Goal: Task Accomplishment & Management: Use online tool/utility

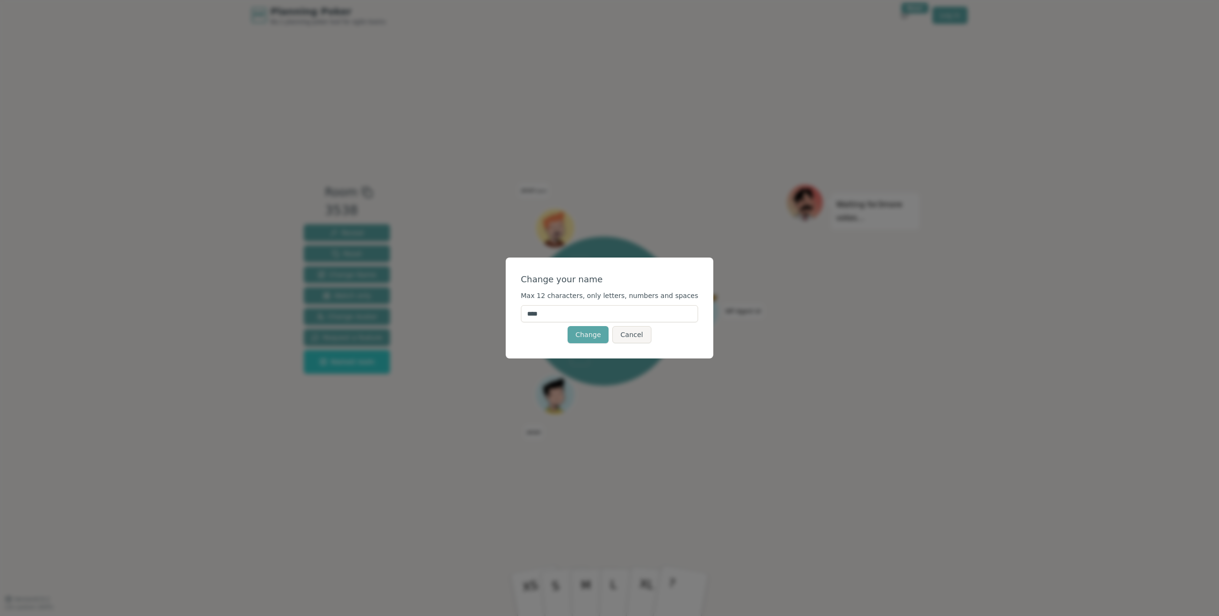
click at [555, 319] on input "****" at bounding box center [610, 313] width 178 height 17
drag, startPoint x: 555, startPoint y: 319, endPoint x: 503, endPoint y: 313, distance: 53.1
click at [503, 313] on div "Change your name Max 12 characters, only letters, numbers and spaces **** Chang…" at bounding box center [609, 308] width 1219 height 616
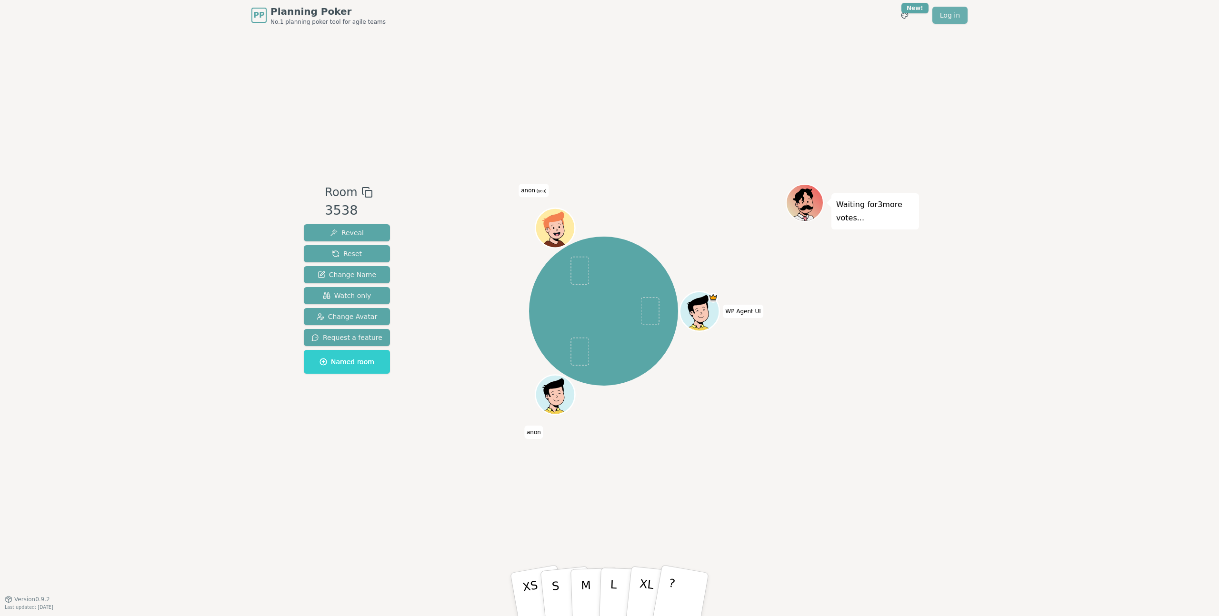
click at [944, 18] on link "Log in" at bounding box center [950, 15] width 35 height 17
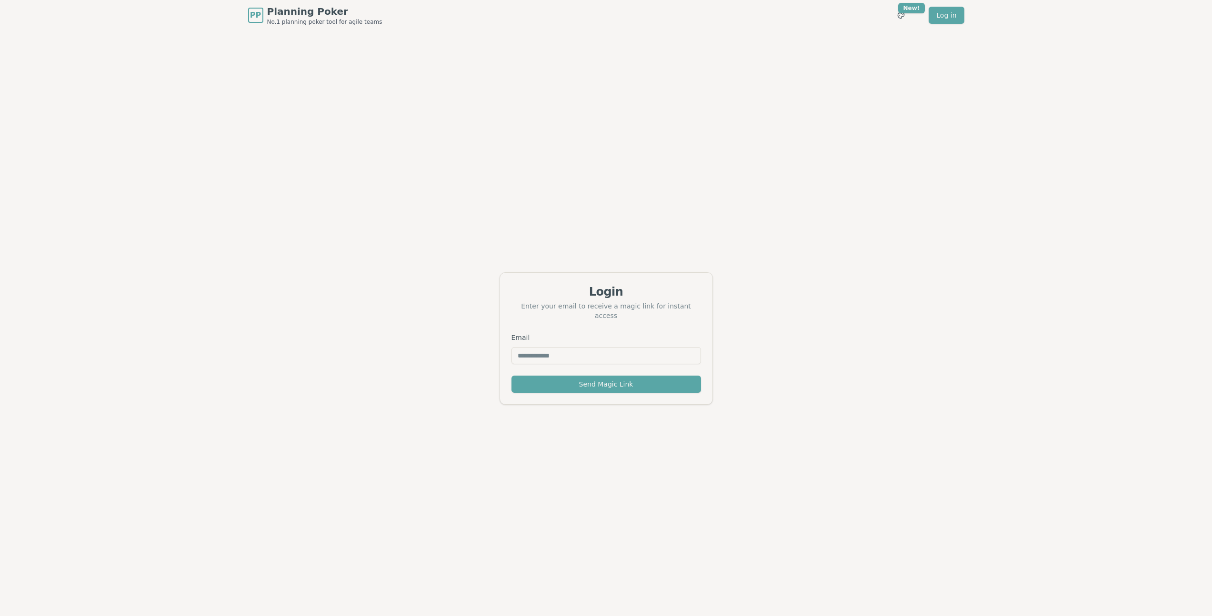
click at [544, 352] on input "Email" at bounding box center [607, 355] width 190 height 17
type input "**********"
click at [557, 380] on button "Send Magic Link" at bounding box center [607, 384] width 190 height 17
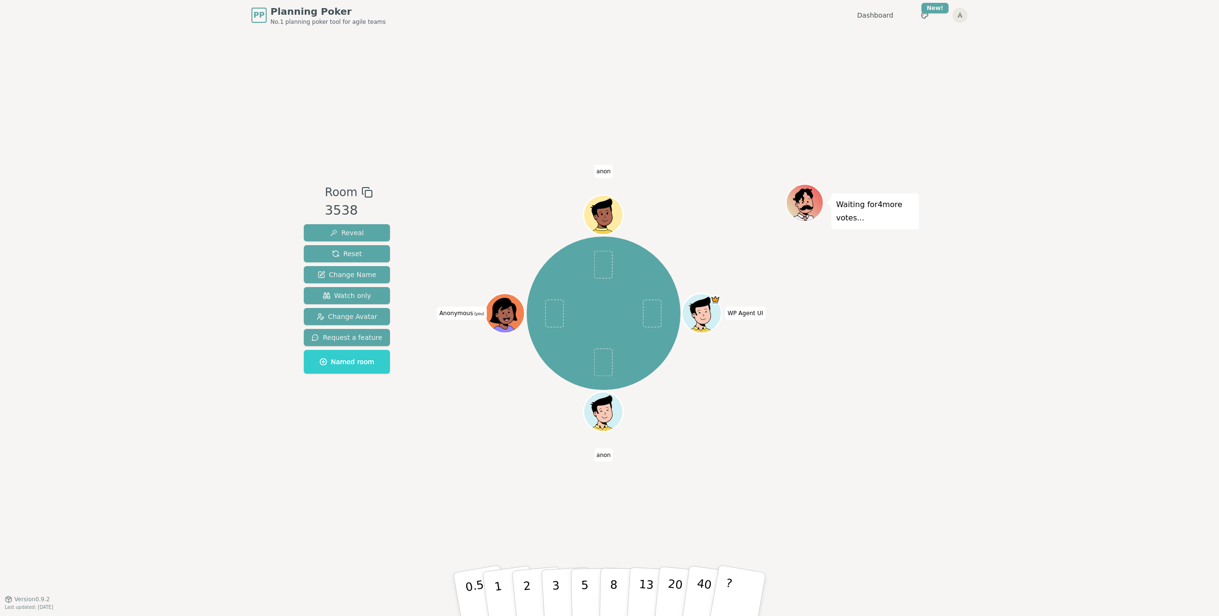
drag, startPoint x: 621, startPoint y: 598, endPoint x: 614, endPoint y: 377, distance: 220.6
click at [614, 377] on div "Room 3538 Reveal Reset Change Name Watch only Change Avatar Request a feature N…" at bounding box center [609, 315] width 619 height 262
drag, startPoint x: 610, startPoint y: 592, endPoint x: 613, endPoint y: 371, distance: 221.5
click at [614, 369] on div "Room 3538 Reveal Reset Change Name Watch only Change Avatar Request a feature N…" at bounding box center [609, 315] width 619 height 262
click at [614, 587] on p "8" at bounding box center [614, 594] width 8 height 51
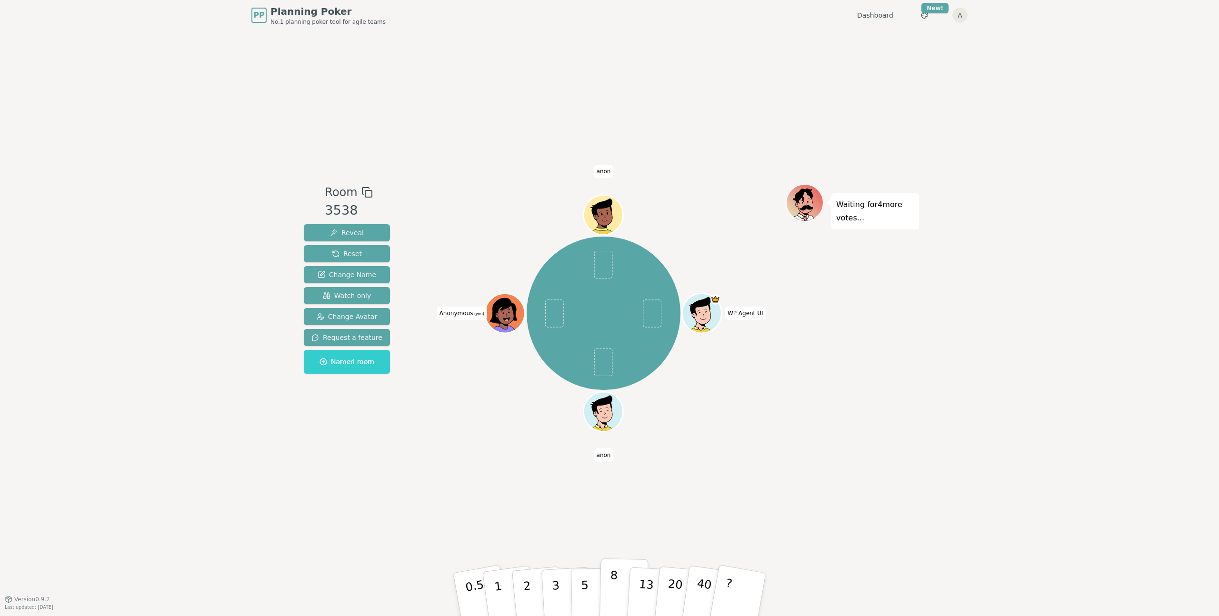
click at [614, 587] on p "8" at bounding box center [614, 594] width 8 height 51
click at [466, 318] on span "Anonymous (you)" at bounding box center [462, 313] width 50 height 13
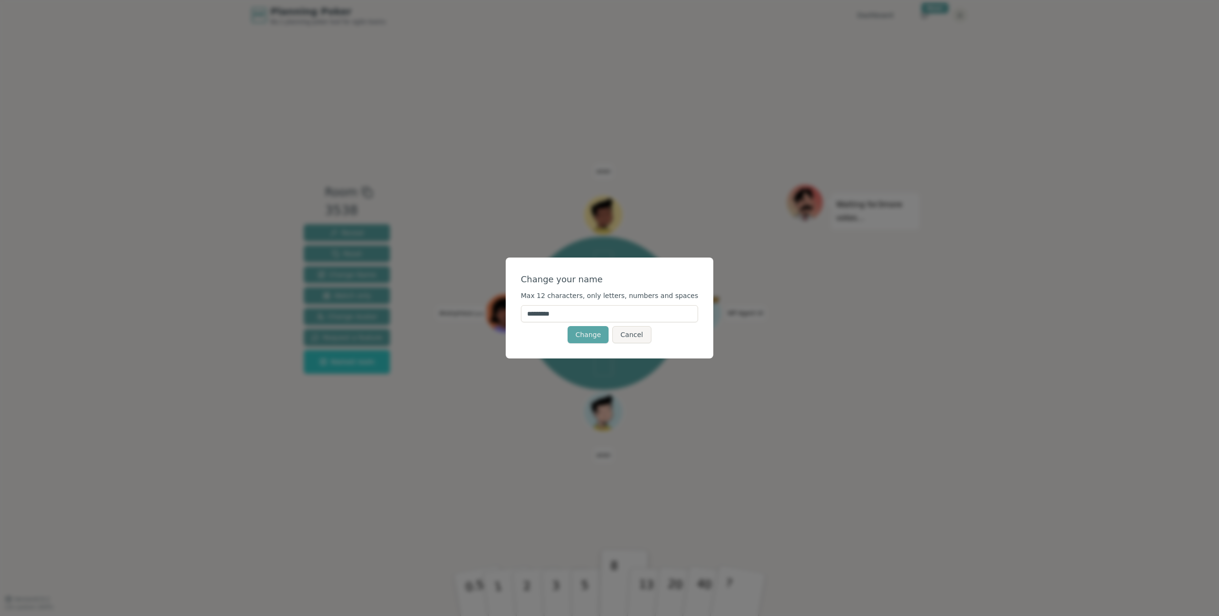
click at [542, 316] on input "*********" at bounding box center [610, 313] width 178 height 17
drag, startPoint x: 590, startPoint y: 313, endPoint x: 498, endPoint y: 290, distance: 95.3
click at [493, 309] on div "Change your name Max 12 characters, only letters, numbers and spaces ********* …" at bounding box center [609, 308] width 1219 height 616
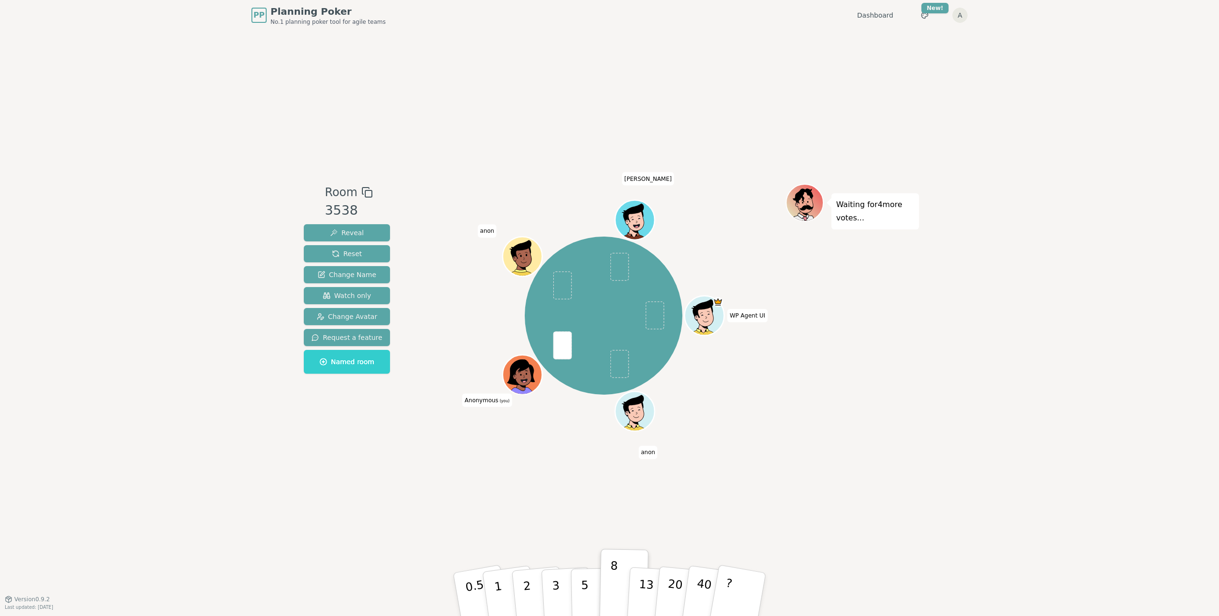
click at [476, 400] on span "Anonymous (you)" at bounding box center [488, 399] width 50 height 13
click at [466, 394] on span "Anonymous (you)" at bounding box center [488, 399] width 50 height 13
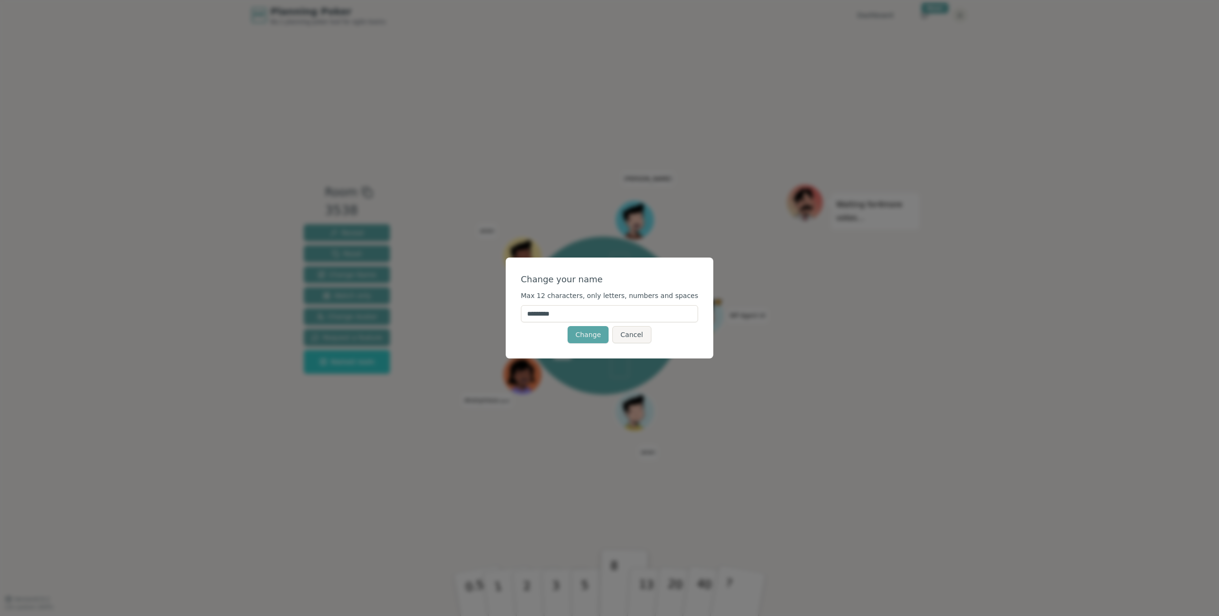
click at [579, 312] on input "*********" at bounding box center [610, 313] width 178 height 17
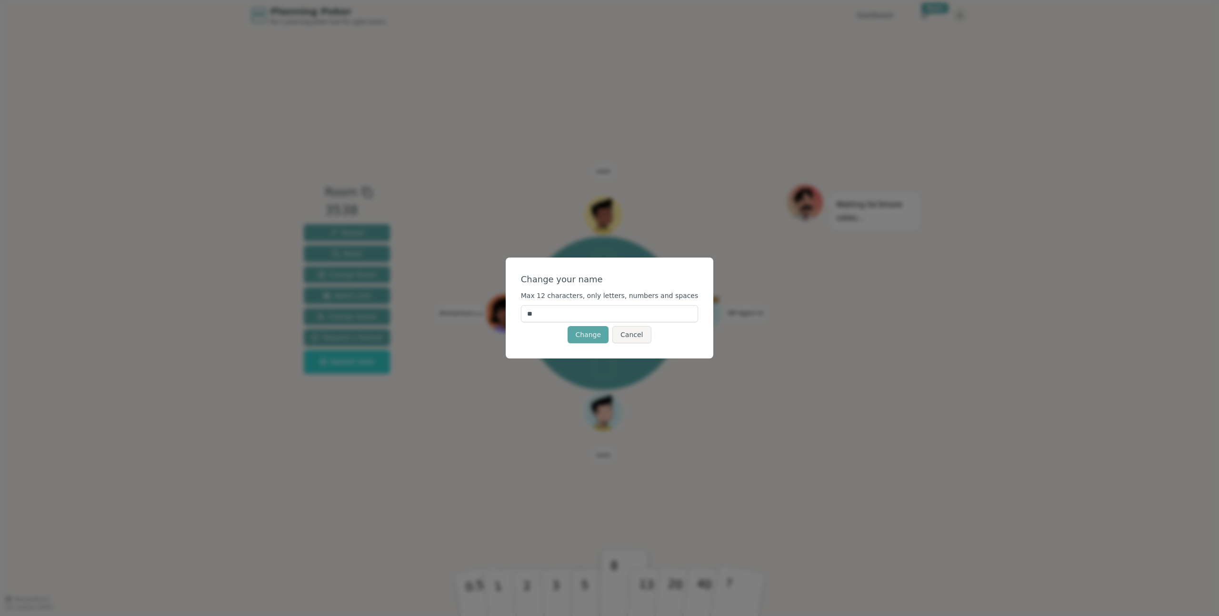
type input "*"
type input "*******"
click at [583, 339] on button "Change" at bounding box center [588, 334] width 41 height 17
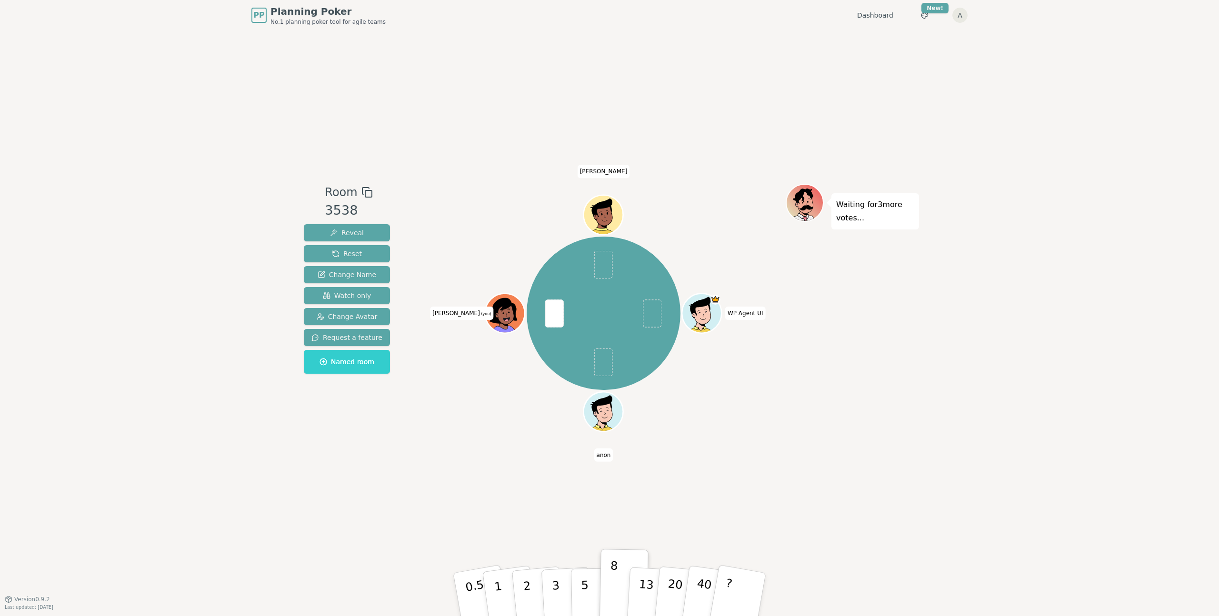
drag, startPoint x: 616, startPoint y: 585, endPoint x: 551, endPoint y: 352, distance: 242.5
click at [551, 352] on div "Room 3538 Reveal Reset Change Name Watch only Change Avatar Request a feature N…" at bounding box center [609, 315] width 619 height 262
click at [622, 575] on button "8" at bounding box center [624, 595] width 49 height 72
drag, startPoint x: 621, startPoint y: 578, endPoint x: 553, endPoint y: 299, distance: 287.8
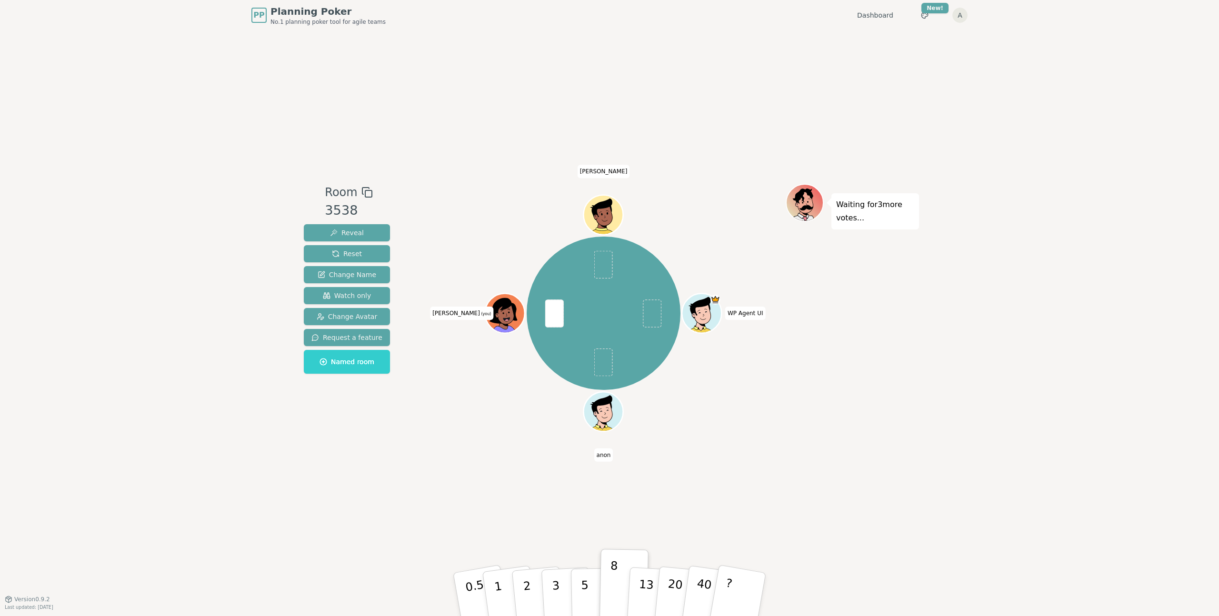
click at [553, 299] on div "Room 3538 Reveal Reset Change Name Watch only Change Avatar Request a feature N…" at bounding box center [609, 315] width 619 height 262
click at [553, 310] on span at bounding box center [554, 314] width 19 height 28
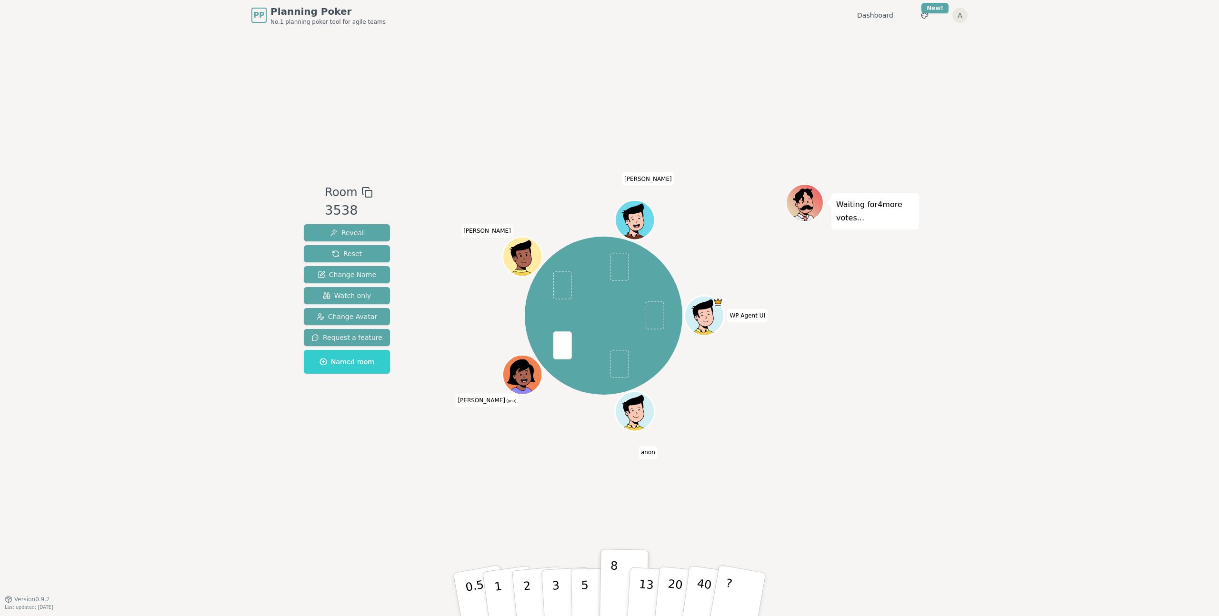
click at [511, 377] on div at bounding box center [523, 387] width 39 height 35
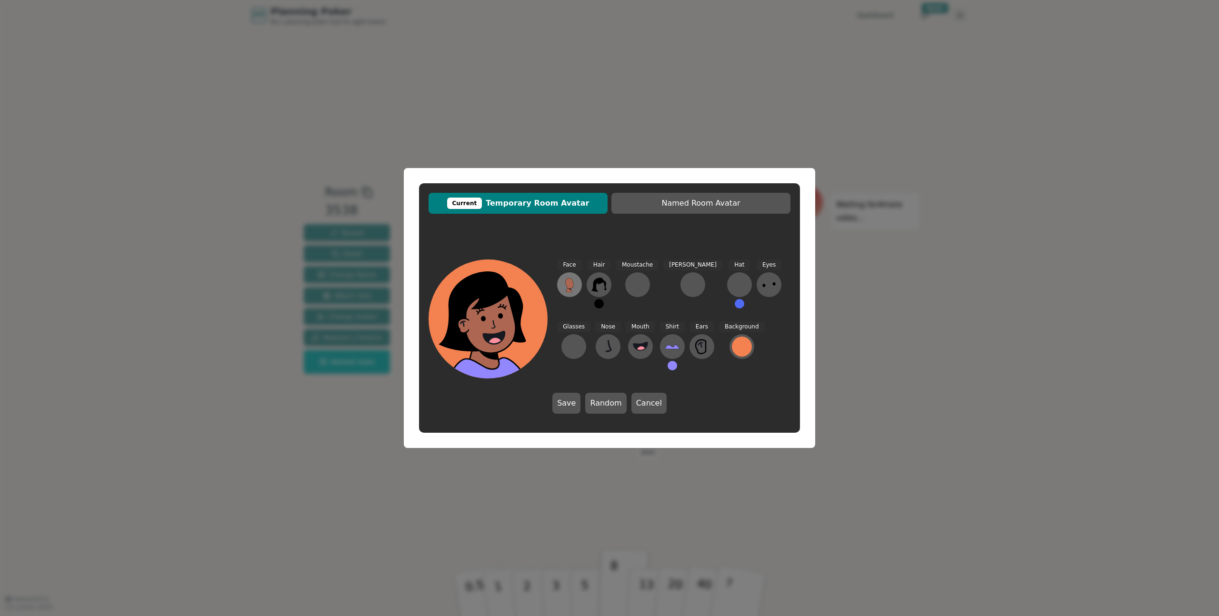
click at [565, 289] on icon at bounding box center [569, 284] width 15 height 15
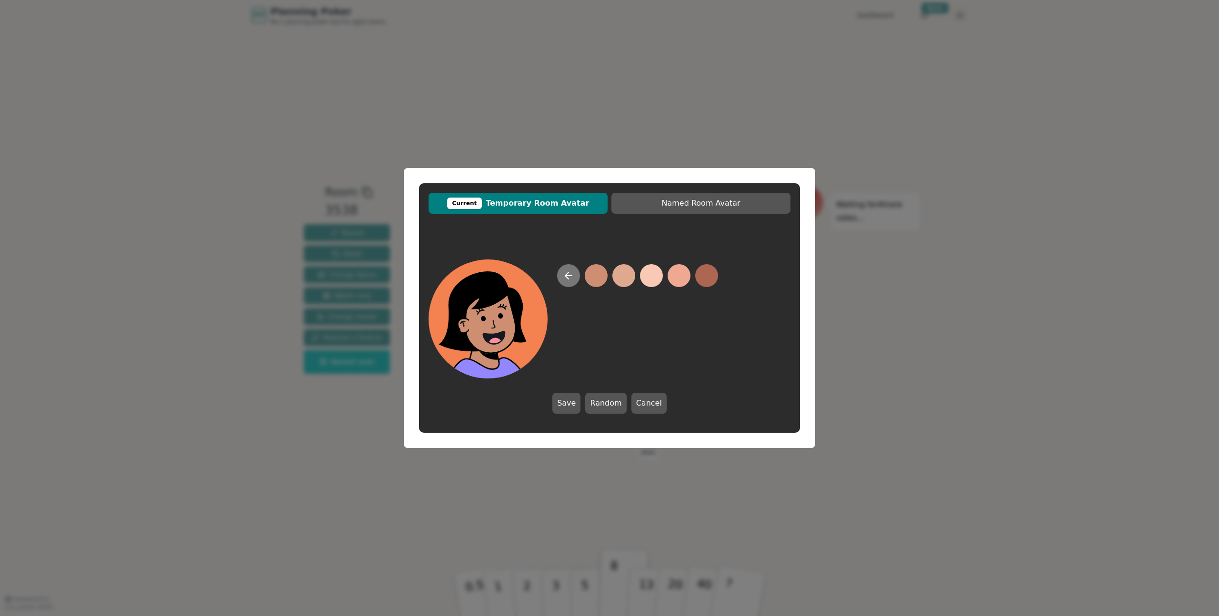
click at [573, 280] on icon at bounding box center [568, 275] width 11 height 11
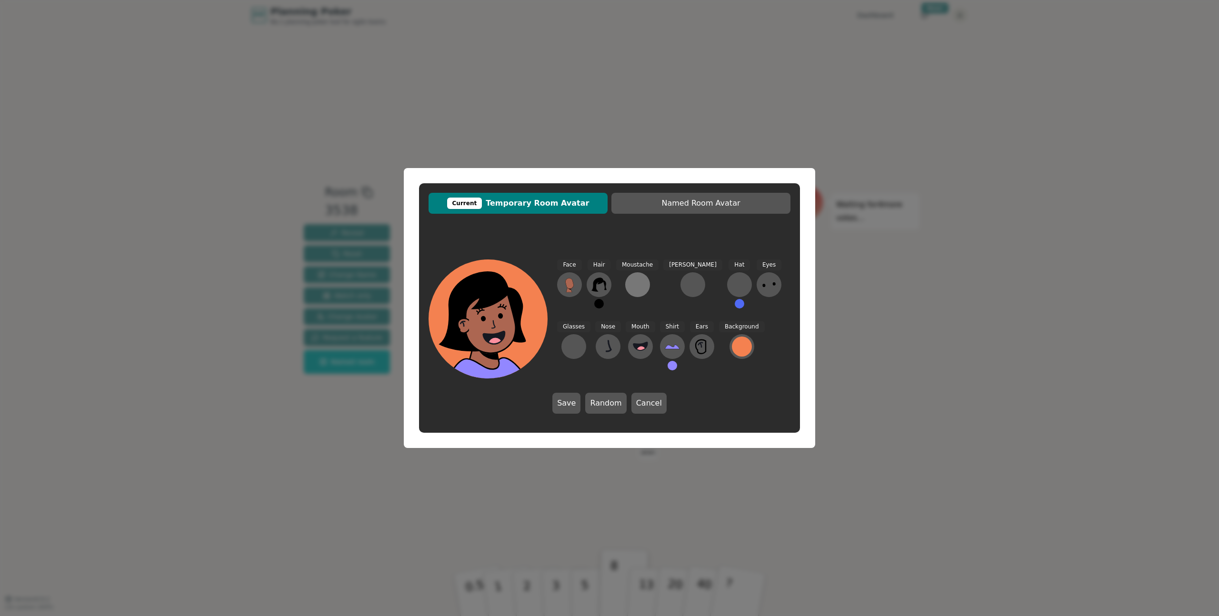
click at [641, 284] on div at bounding box center [637, 284] width 15 height 15
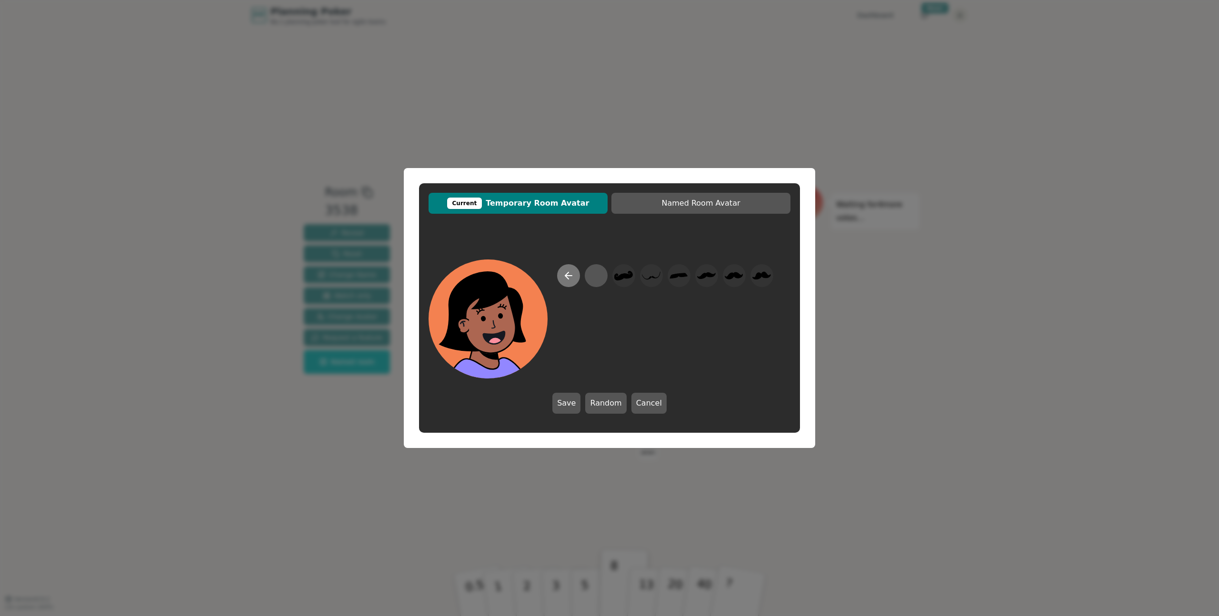
click at [564, 280] on icon at bounding box center [568, 275] width 11 height 11
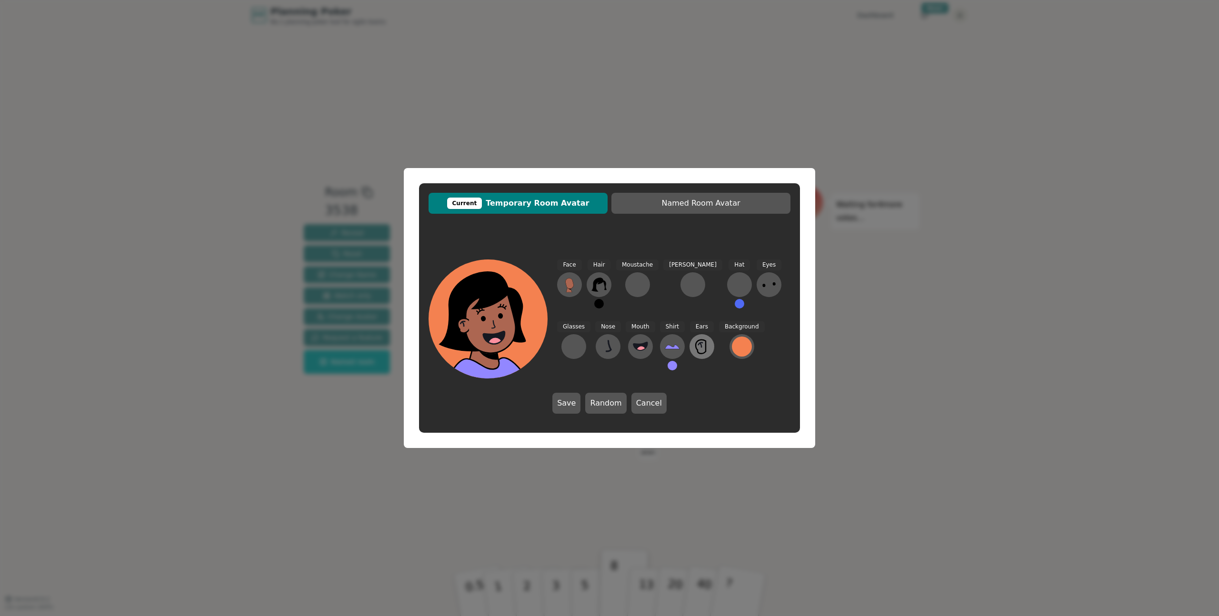
click at [695, 346] on icon at bounding box center [702, 346] width 15 height 15
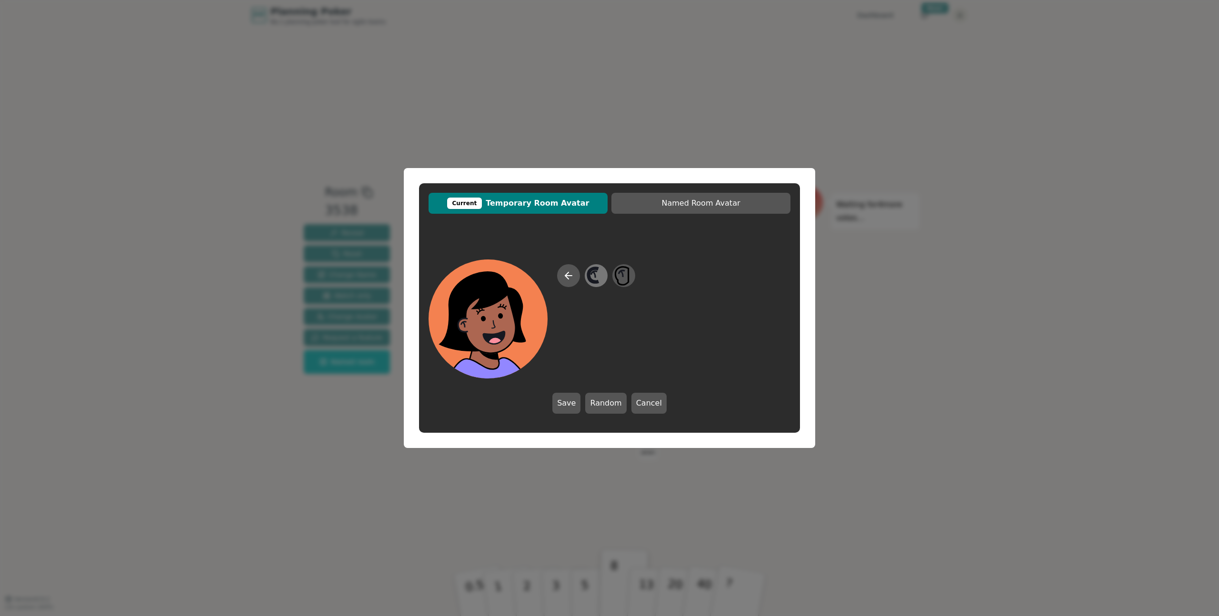
click at [602, 277] on icon at bounding box center [596, 275] width 19 height 21
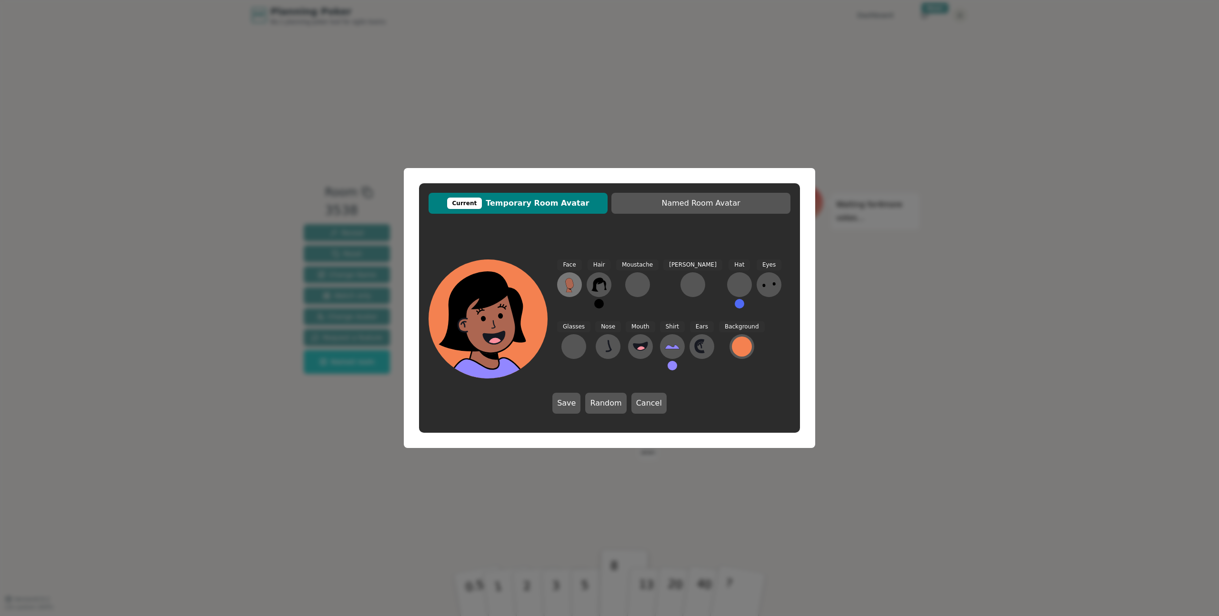
click at [570, 281] on icon at bounding box center [569, 283] width 8 height 10
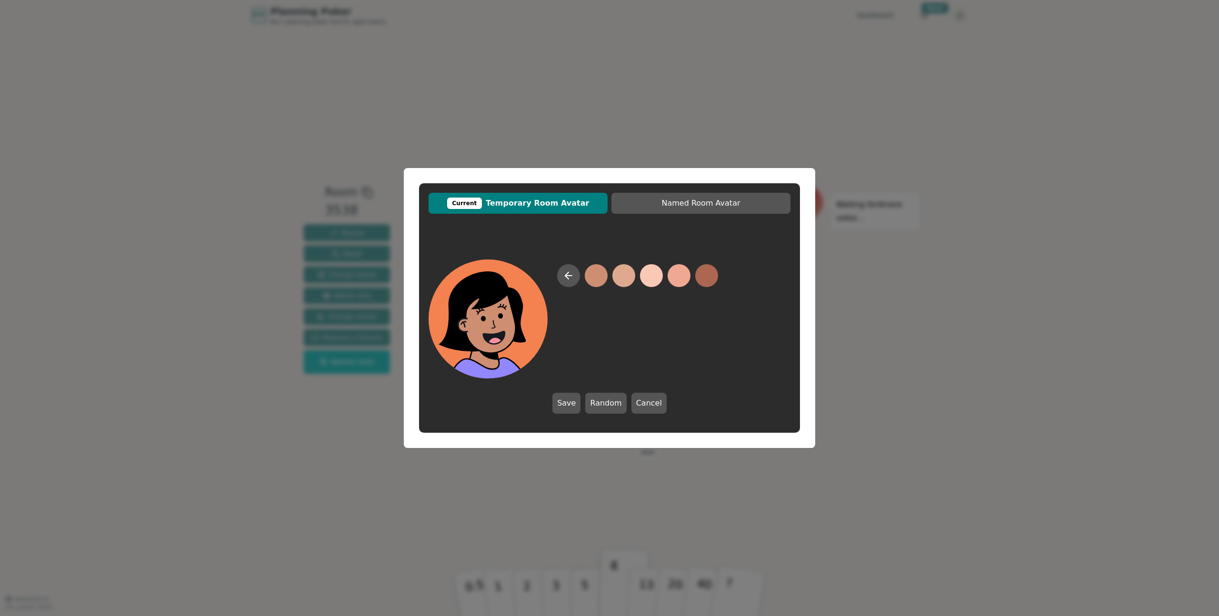
click at [595, 282] on button at bounding box center [596, 275] width 23 height 23
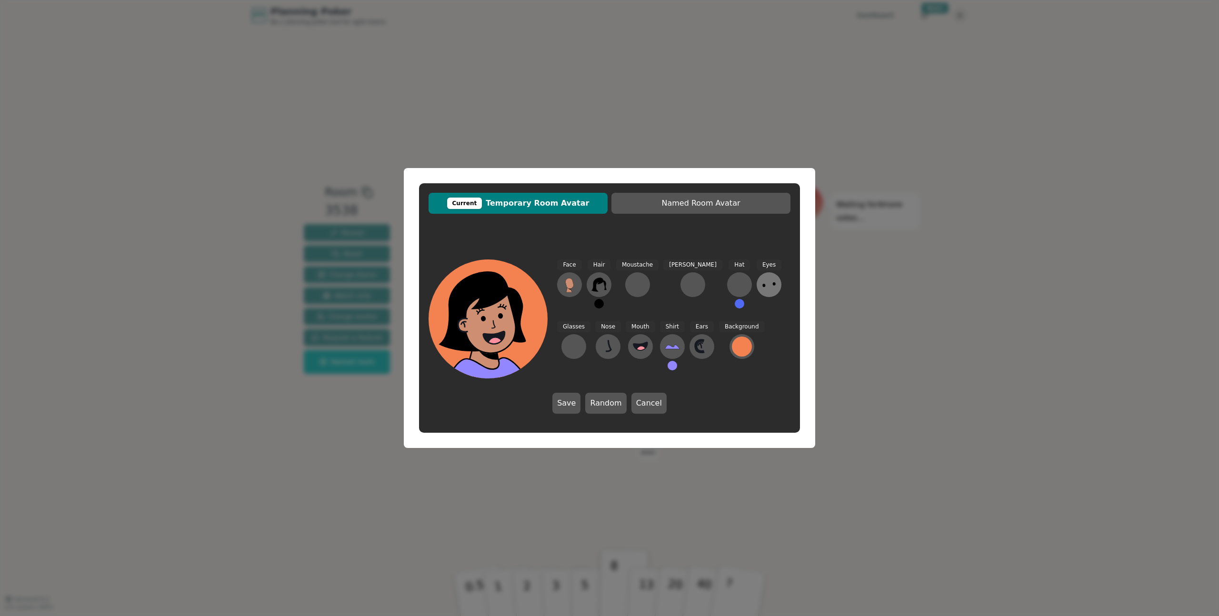
click at [762, 288] on icon at bounding box center [769, 284] width 15 height 15
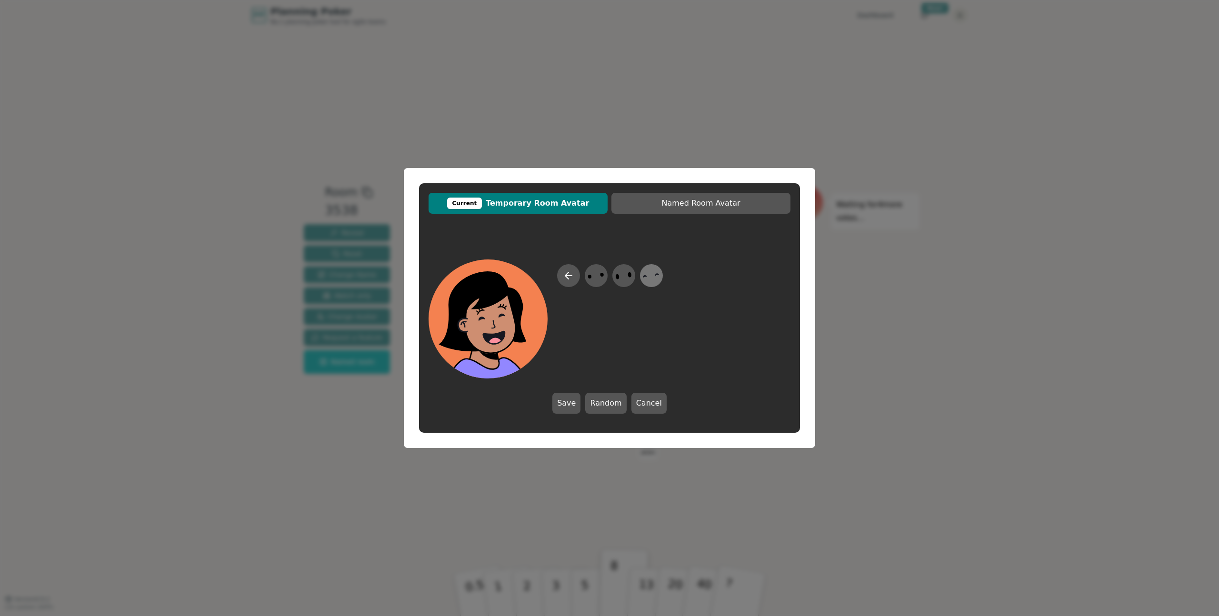
click at [652, 281] on icon at bounding box center [651, 275] width 19 height 21
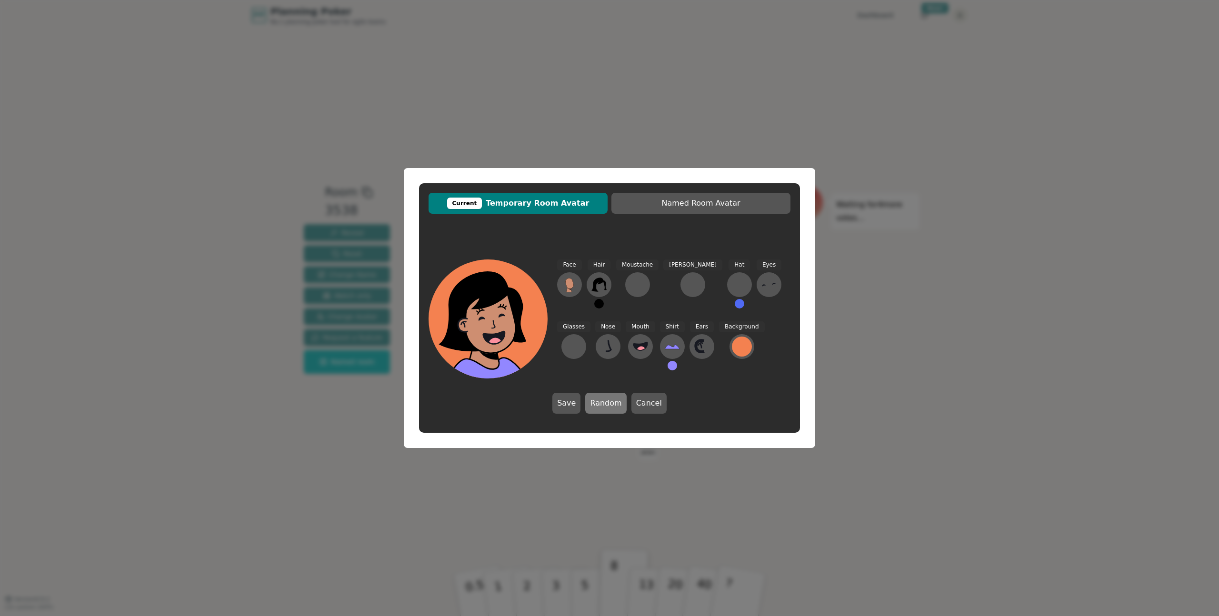
click at [597, 403] on button "Random" at bounding box center [605, 403] width 41 height 21
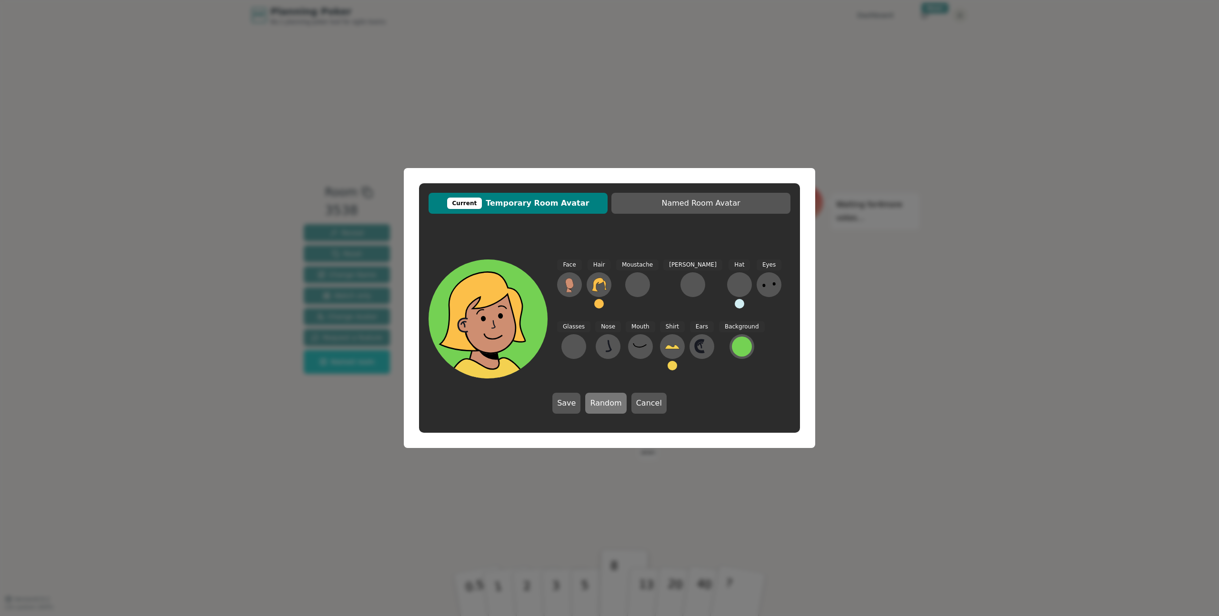
click at [597, 403] on button "Random" at bounding box center [605, 403] width 41 height 21
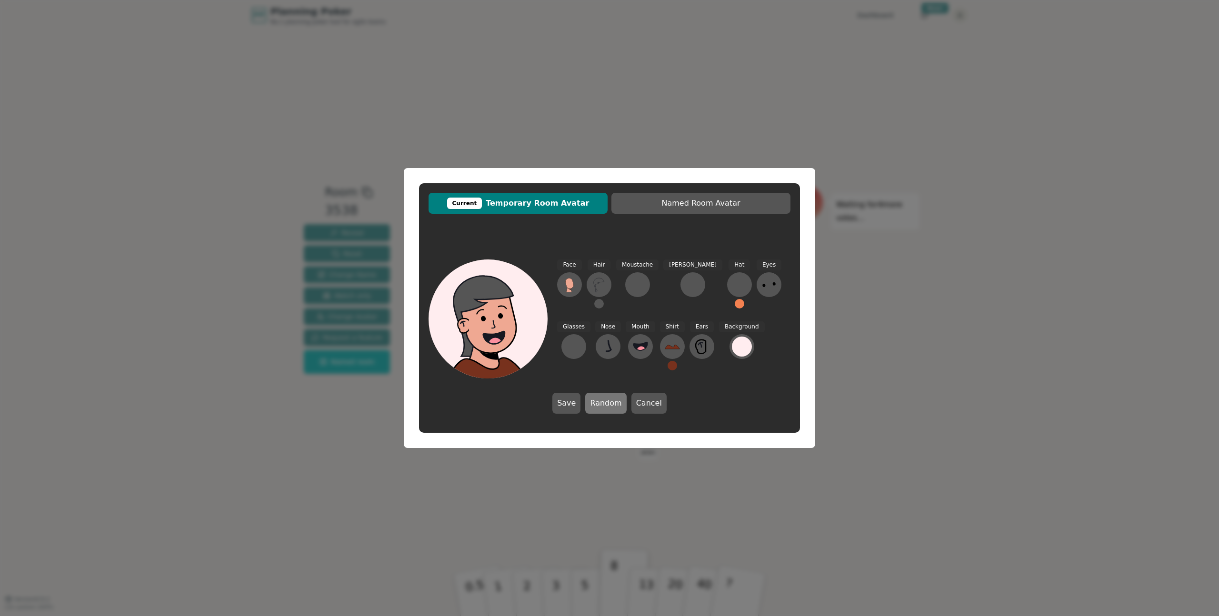
click at [597, 403] on button "Random" at bounding box center [605, 403] width 41 height 21
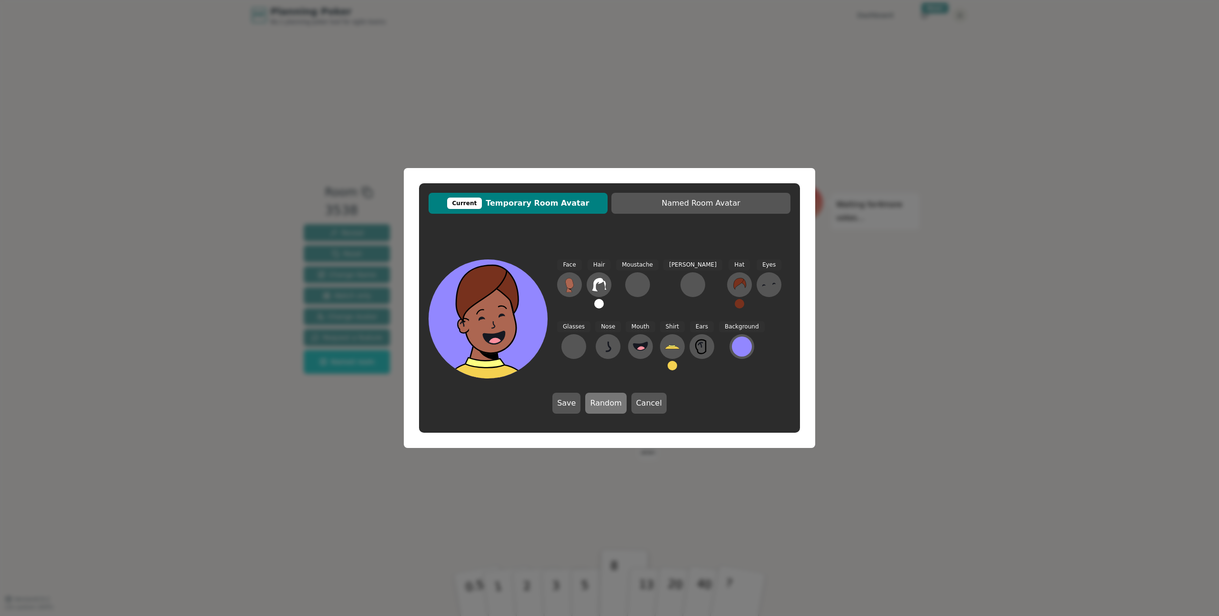
click at [597, 403] on button "Random" at bounding box center [605, 403] width 41 height 21
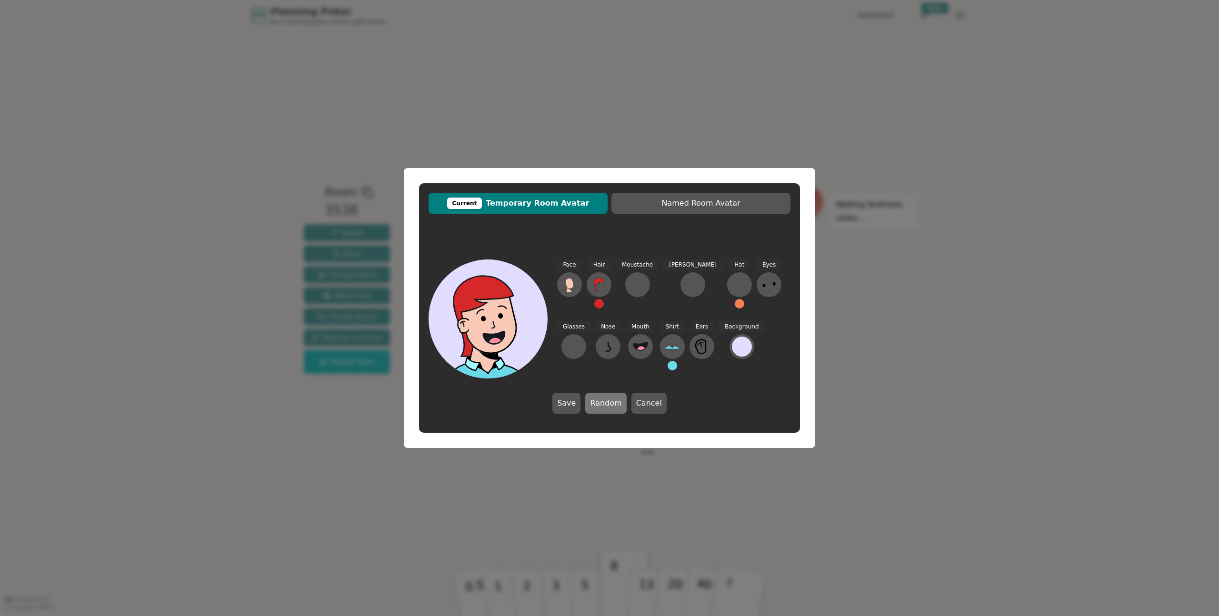
click at [597, 403] on button "Random" at bounding box center [605, 403] width 41 height 21
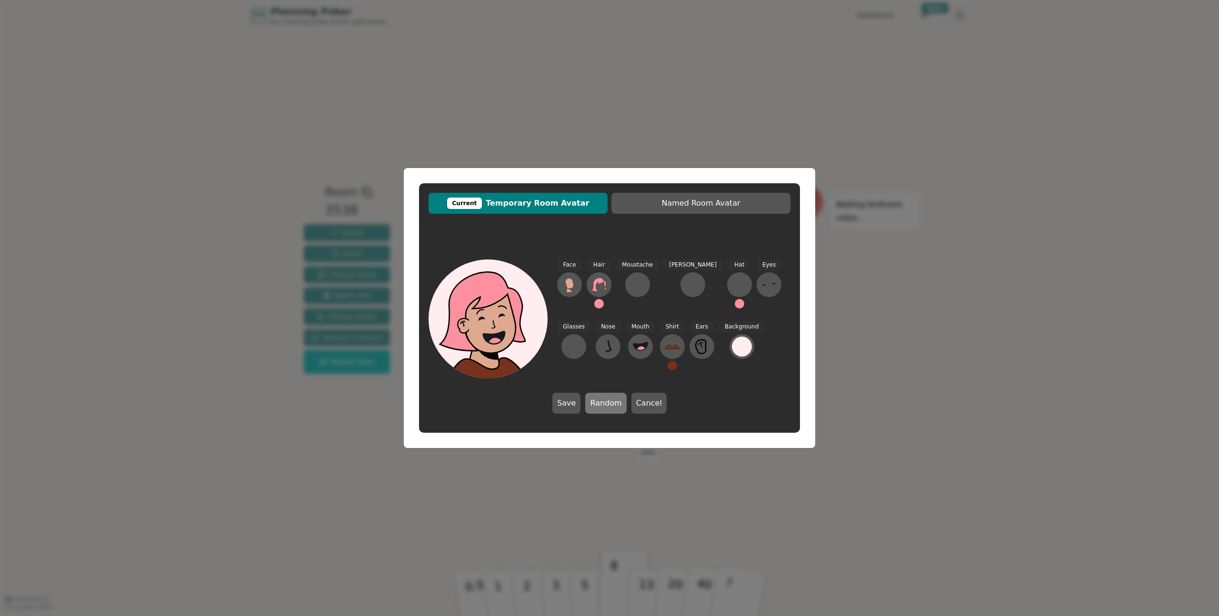
click at [597, 403] on button "Random" at bounding box center [605, 403] width 41 height 21
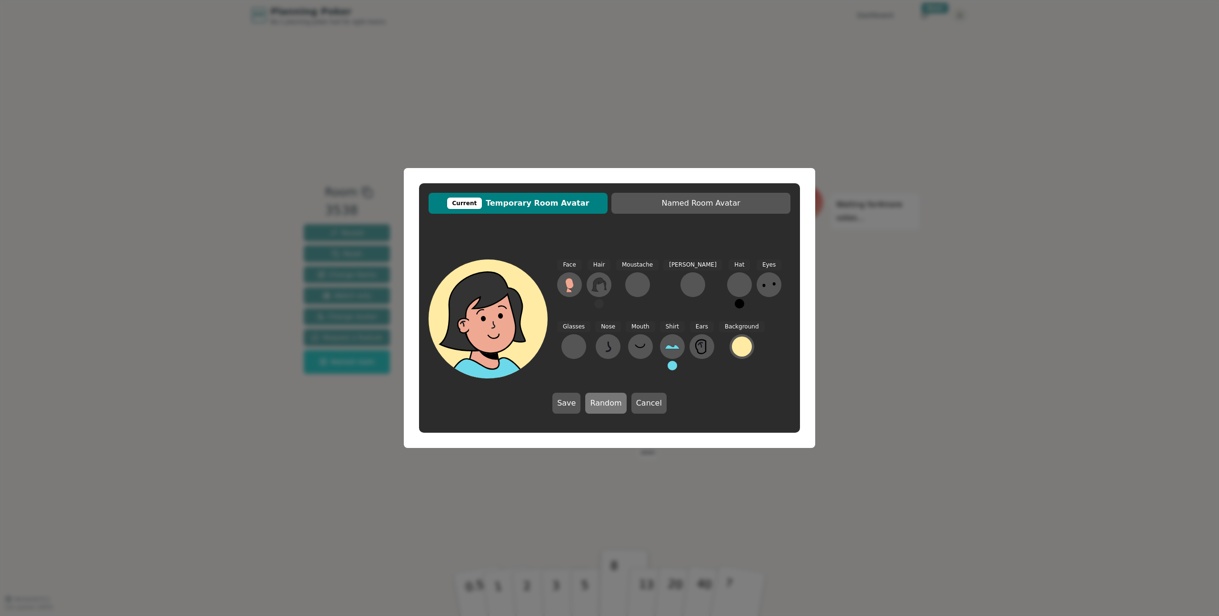
click at [597, 403] on button "Random" at bounding box center [605, 403] width 41 height 21
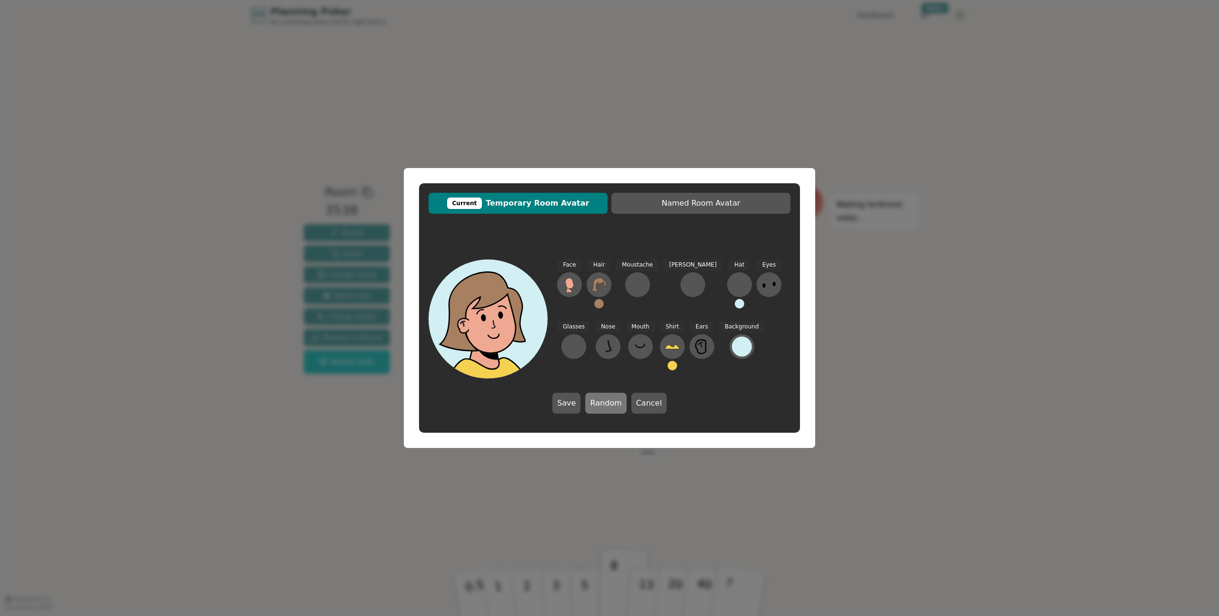
click at [597, 403] on button "Random" at bounding box center [605, 403] width 41 height 21
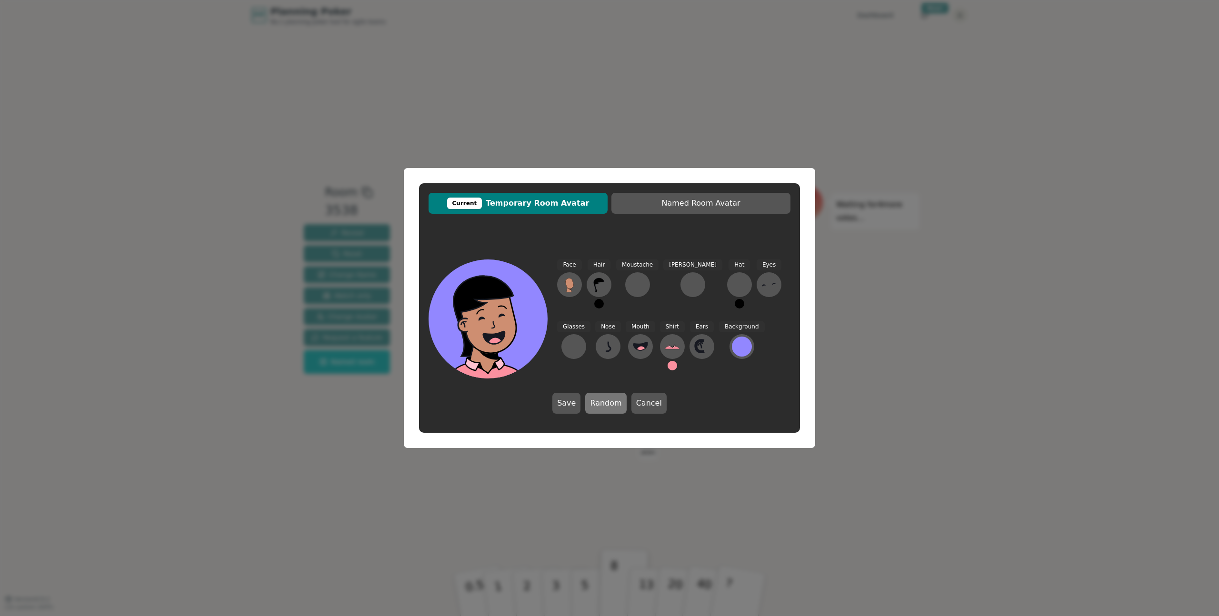
click at [597, 403] on button "Random" at bounding box center [605, 403] width 41 height 21
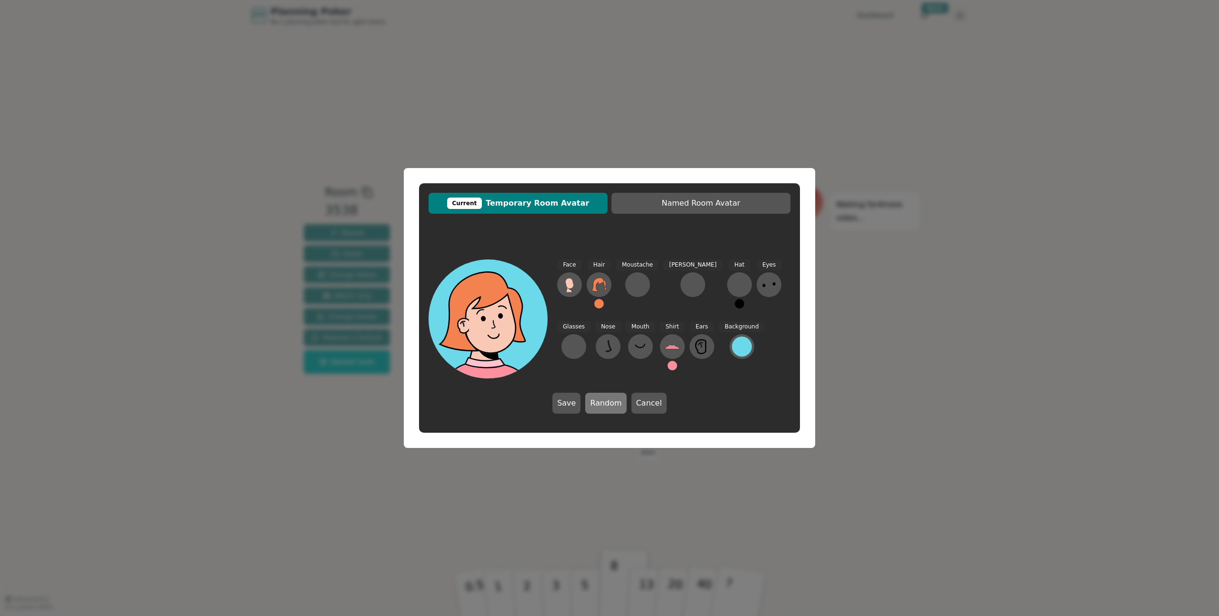
click at [597, 403] on button "Random" at bounding box center [605, 403] width 41 height 21
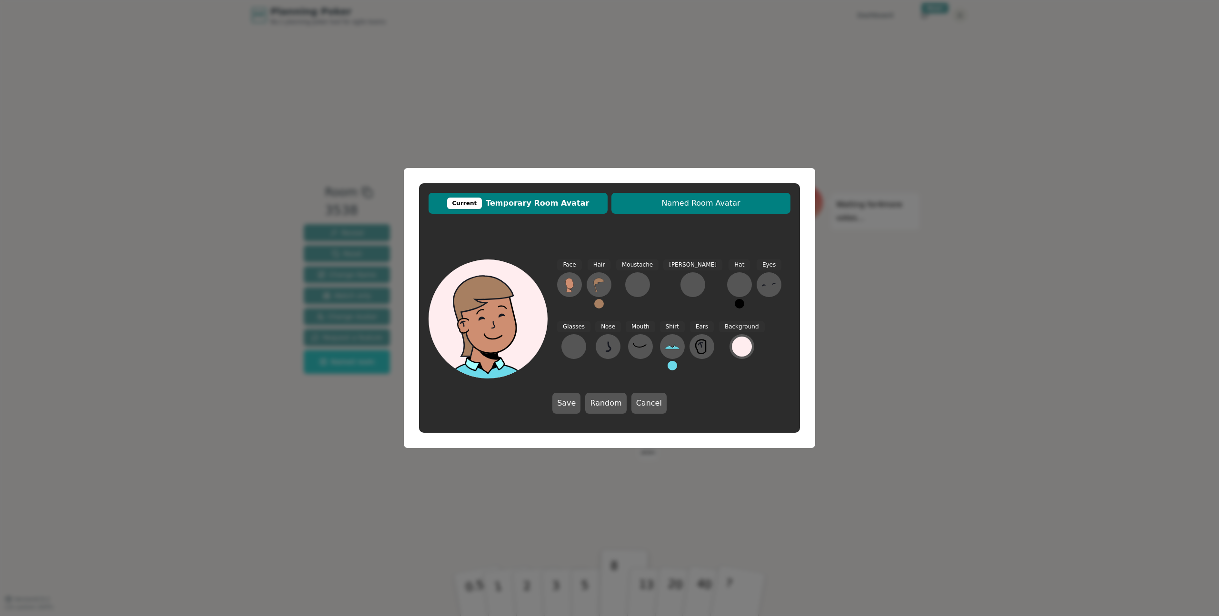
click at [696, 206] on span "Named Room Avatar" at bounding box center [701, 203] width 170 height 11
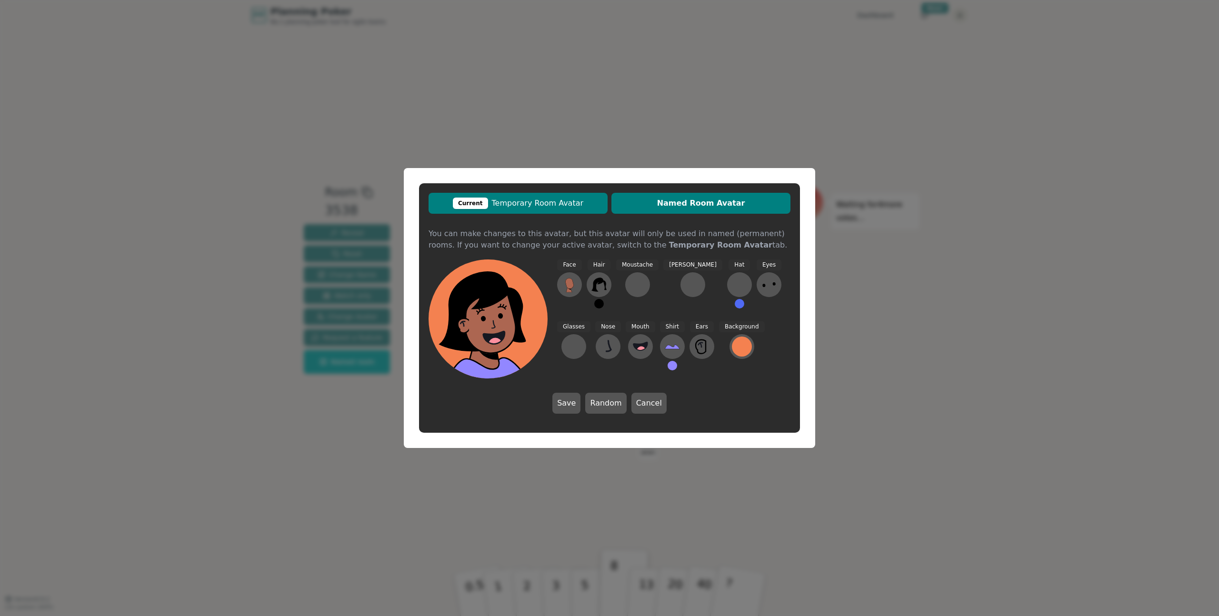
click at [547, 200] on span "Current Temporary Room Avatar" at bounding box center [518, 203] width 170 height 11
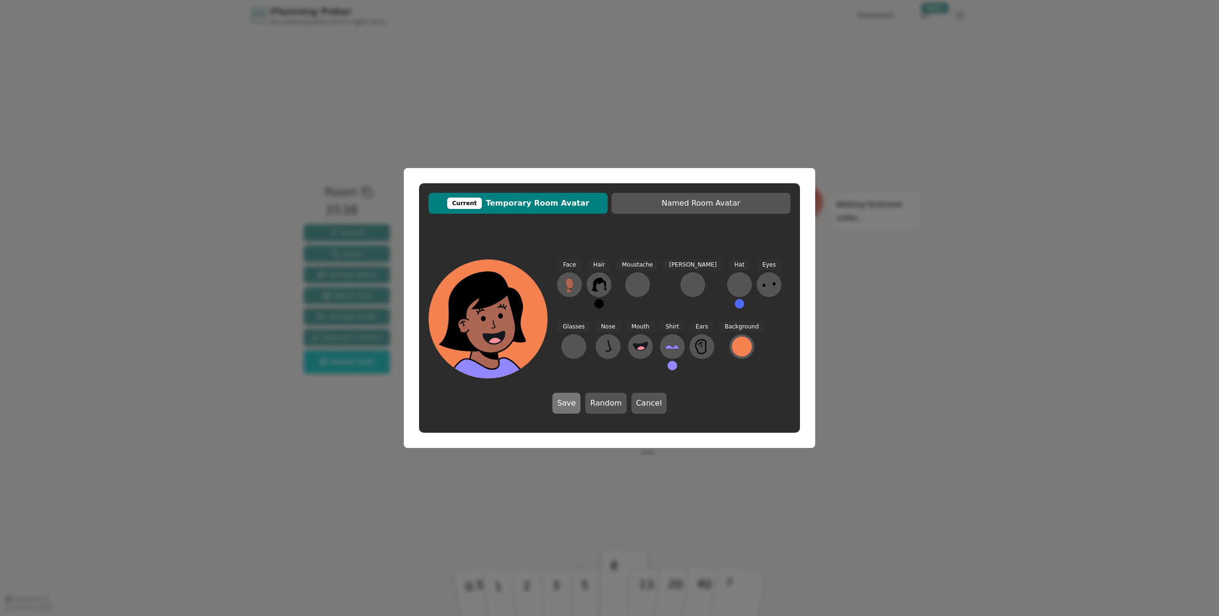
click at [564, 409] on button "Save" at bounding box center [567, 403] width 28 height 21
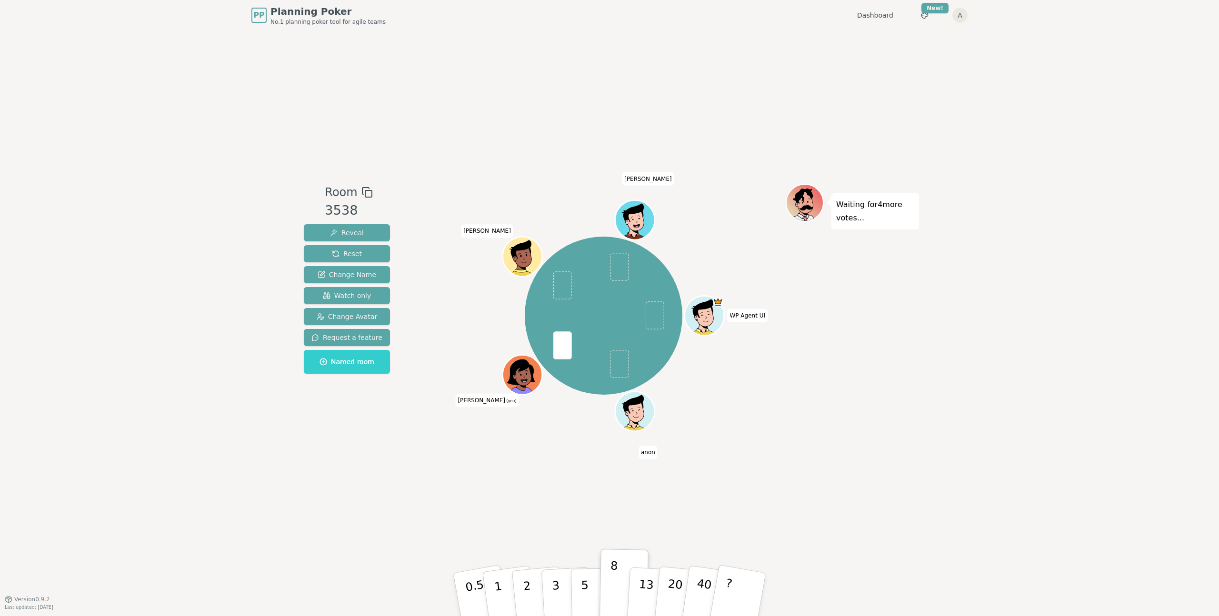
drag, startPoint x: 622, startPoint y: 570, endPoint x: 566, endPoint y: 350, distance: 227.1
click at [566, 350] on div "Room 3538 Reveal Reset Change Name Watch only Change Avatar Request a feature N…" at bounding box center [609, 315] width 619 height 262
click at [629, 496] on div "Room 3538 Reveal Reset Change Name Watch only Change Avatar Request a feature N…" at bounding box center [609, 314] width 619 height 569
click at [652, 596] on button "13" at bounding box center [653, 595] width 52 height 74
drag, startPoint x: 652, startPoint y: 594, endPoint x: 560, endPoint y: 357, distance: 254.0
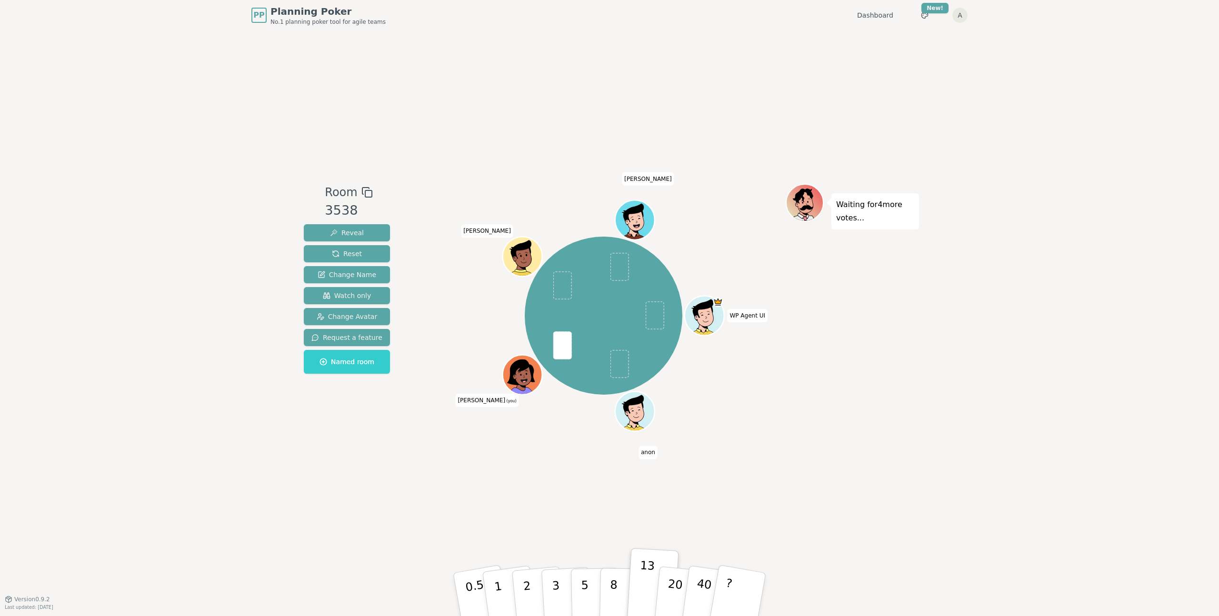
click at [560, 357] on div "Room 3538 Reveal Reset Change Name Watch only Change Avatar Request a feature N…" at bounding box center [609, 315] width 619 height 262
drag, startPoint x: 645, startPoint y: 574, endPoint x: 564, endPoint y: 368, distance: 221.0
click at [564, 368] on div "Room 3538 Reveal Reset Change Name Watch only Change Avatar Request a feature N…" at bounding box center [609, 315] width 619 height 262
click at [640, 580] on p "13" at bounding box center [646, 594] width 18 height 52
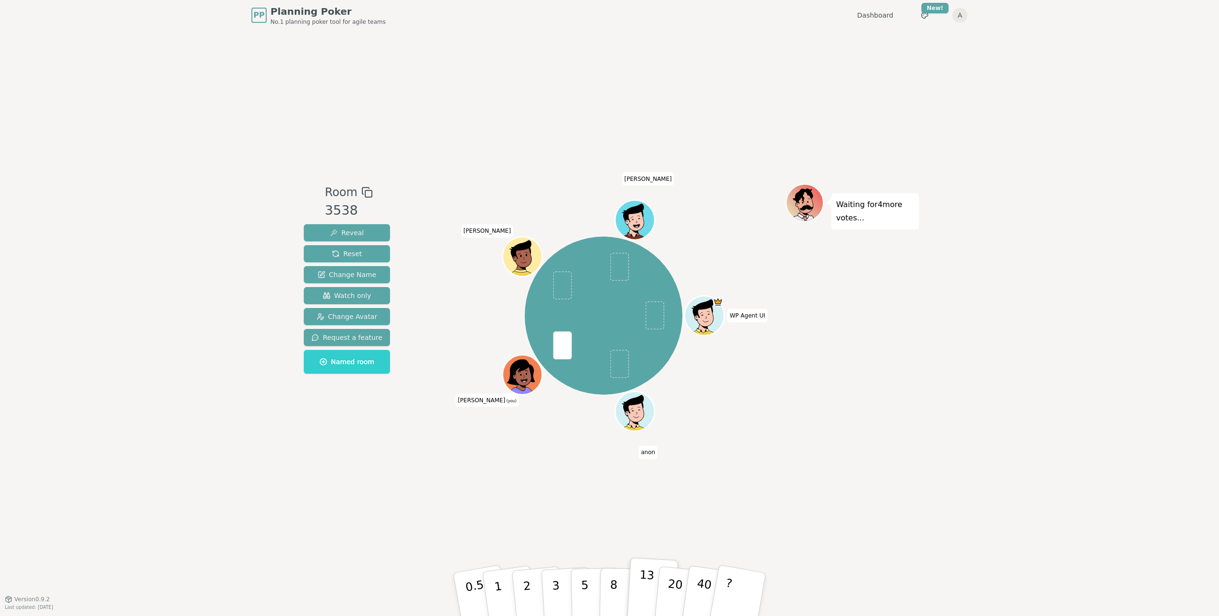
click at [640, 580] on p "13" at bounding box center [646, 594] width 18 height 52
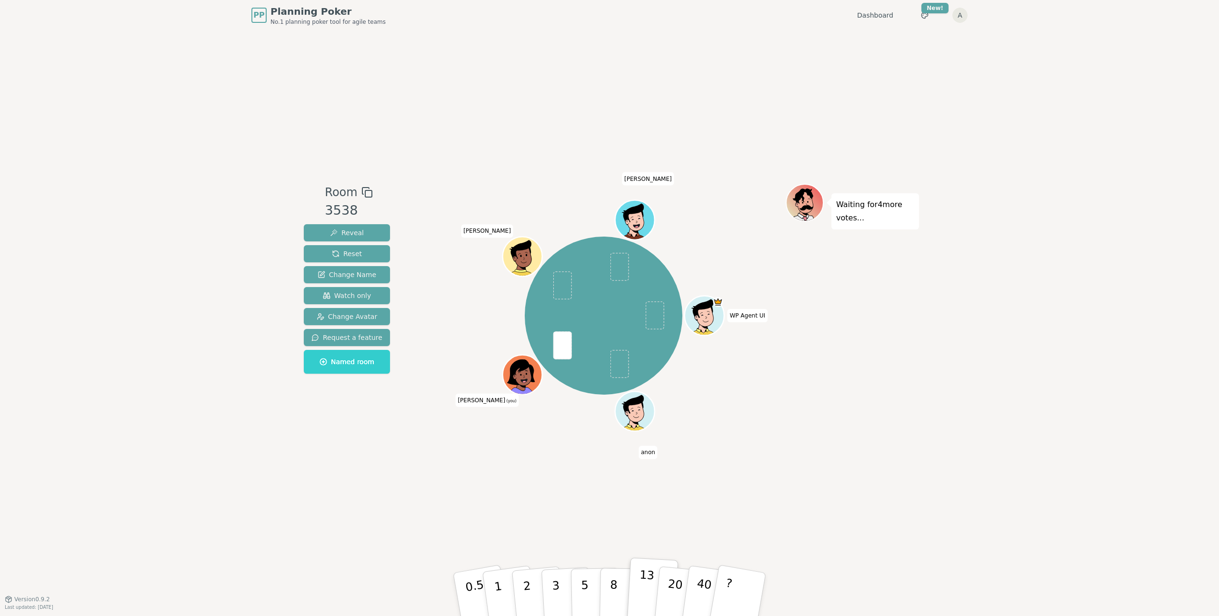
click at [640, 580] on p "13" at bounding box center [646, 594] width 18 height 52
drag, startPoint x: 648, startPoint y: 584, endPoint x: 571, endPoint y: 361, distance: 236.1
click at [571, 361] on div "Room 3538 Reveal Reset Change Name Watch only Change Avatar Request a feature N…" at bounding box center [609, 315] width 619 height 262
click at [641, 574] on p "13" at bounding box center [646, 594] width 18 height 52
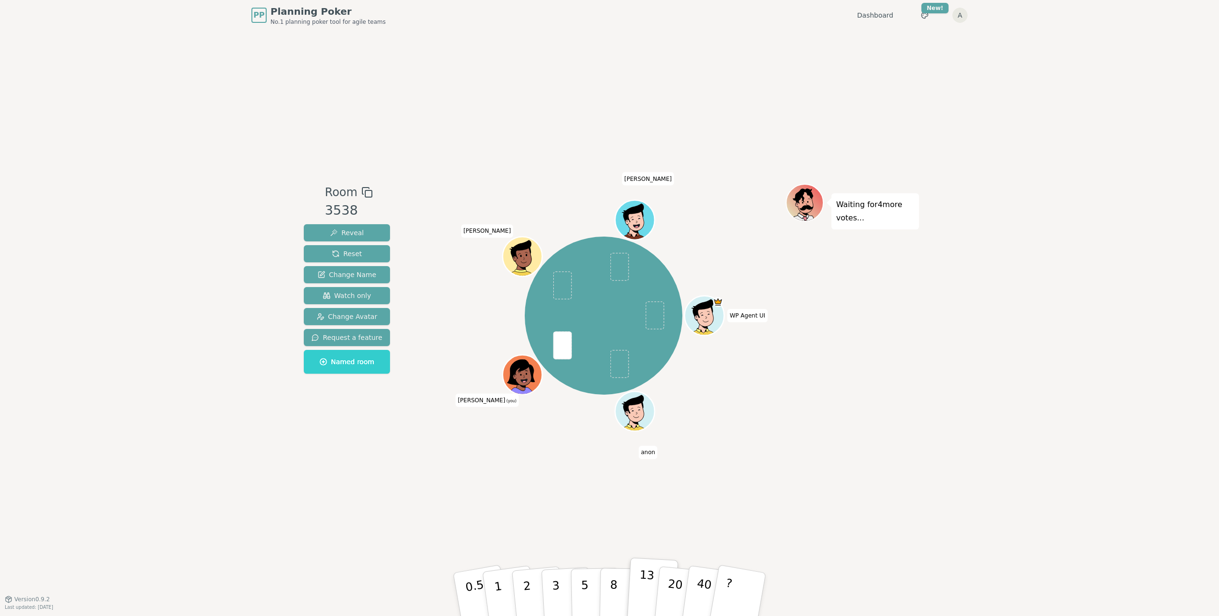
click at [641, 574] on p "13" at bounding box center [646, 594] width 18 height 52
click at [645, 574] on p "13" at bounding box center [646, 594] width 18 height 52
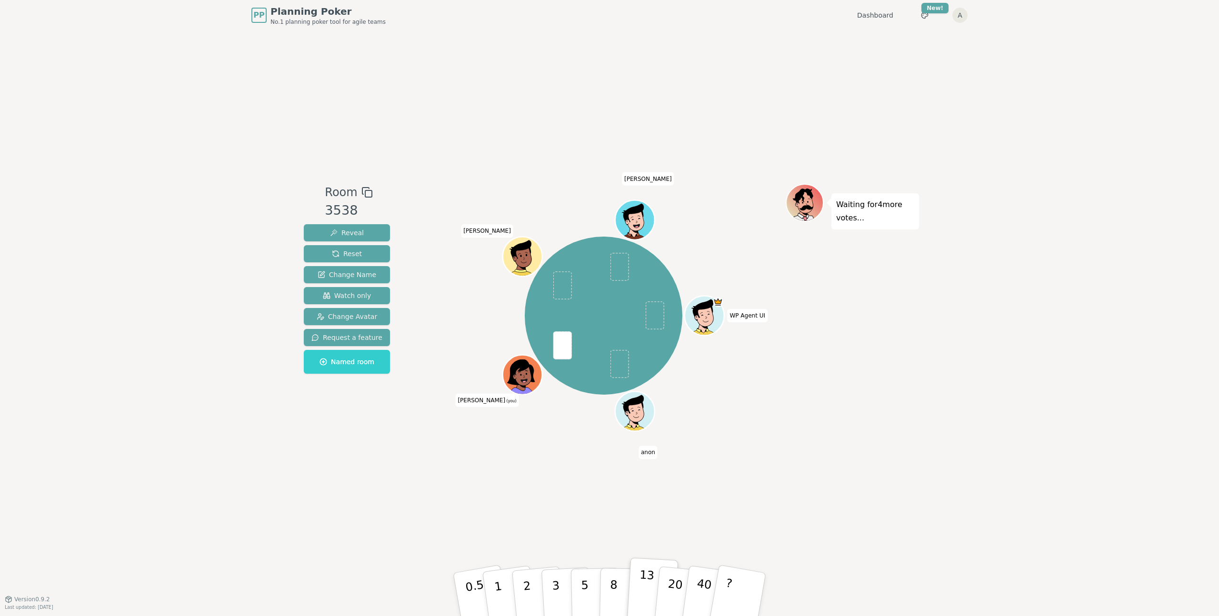
click at [645, 574] on p "13" at bounding box center [646, 594] width 18 height 52
click at [564, 348] on span at bounding box center [562, 346] width 19 height 28
click at [529, 377] on div at bounding box center [523, 387] width 39 height 35
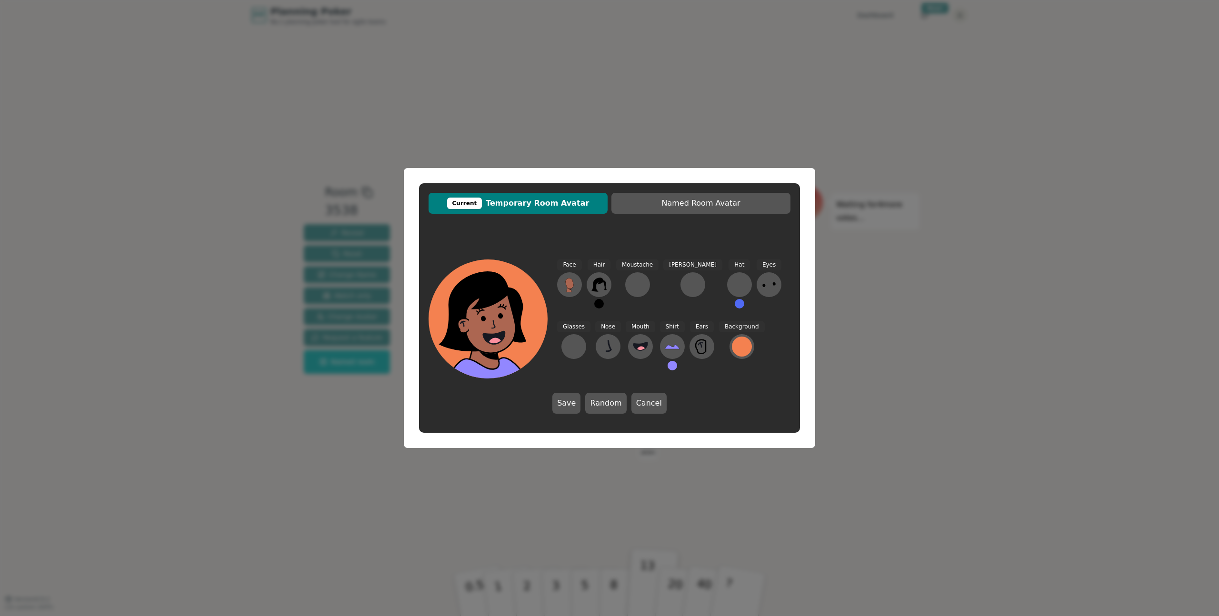
click at [742, 116] on div "Current Temporary Room Avatar Named Room Avatar Face Hair Moustache Beard Hat E…" at bounding box center [609, 308] width 1219 height 616
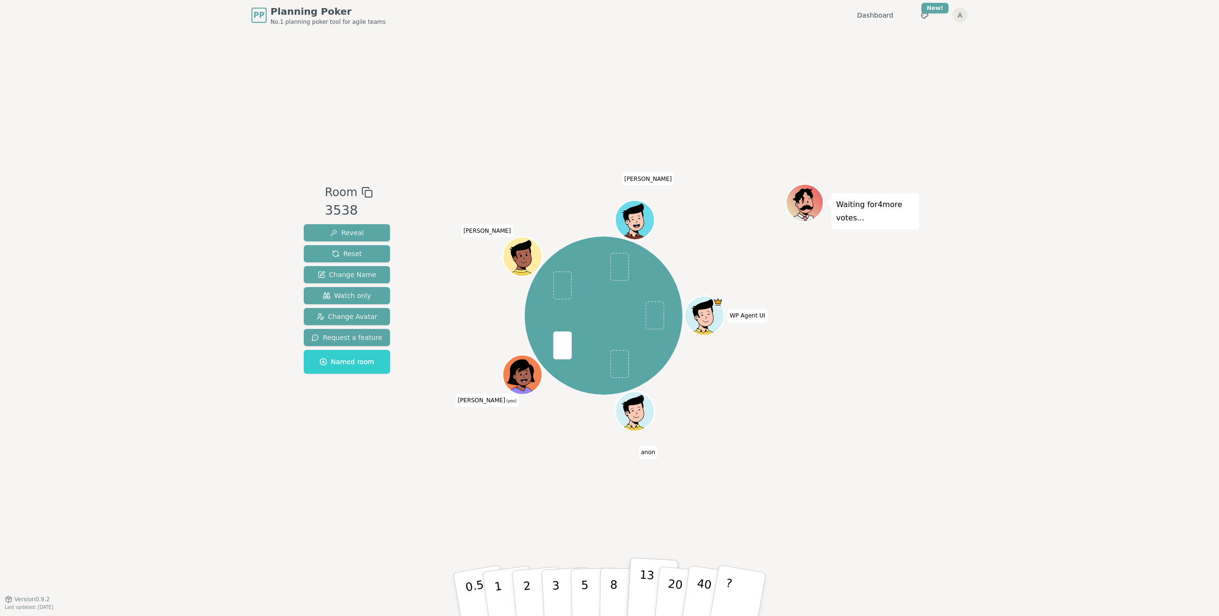
click at [644, 578] on p "13" at bounding box center [646, 594] width 18 height 52
click at [643, 578] on p "13" at bounding box center [646, 594] width 18 height 52
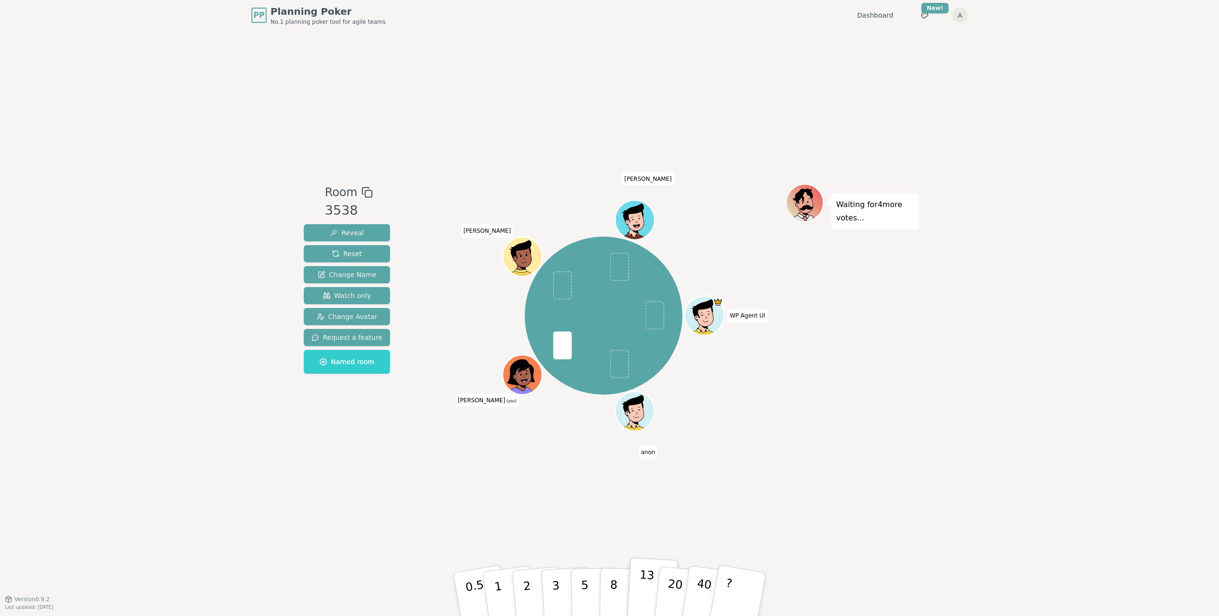
click at [643, 578] on p "13" at bounding box center [646, 594] width 18 height 52
drag, startPoint x: 643, startPoint y: 579, endPoint x: 542, endPoint y: 424, distance: 185.5
click at [542, 424] on div "Room 3538 Reveal Reset Change Name Watch only Change Avatar Request a feature N…" at bounding box center [609, 315] width 619 height 262
click at [643, 573] on p "13" at bounding box center [646, 594] width 18 height 52
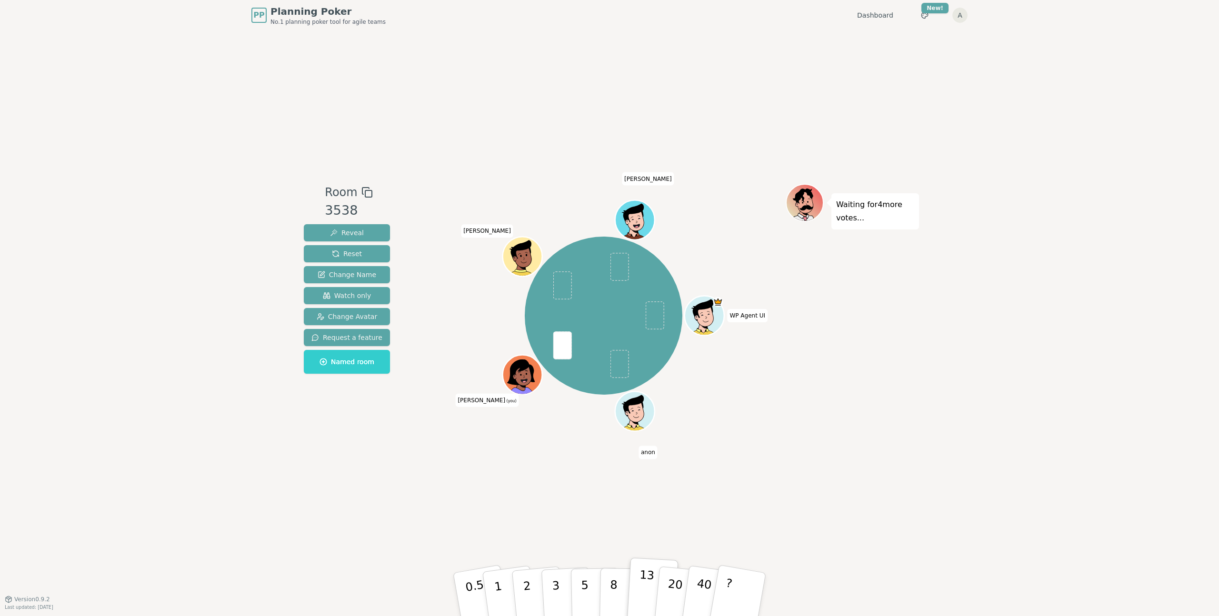
click at [643, 573] on p "13" at bounding box center [646, 594] width 18 height 52
click at [640, 583] on p "13" at bounding box center [646, 594] width 18 height 52
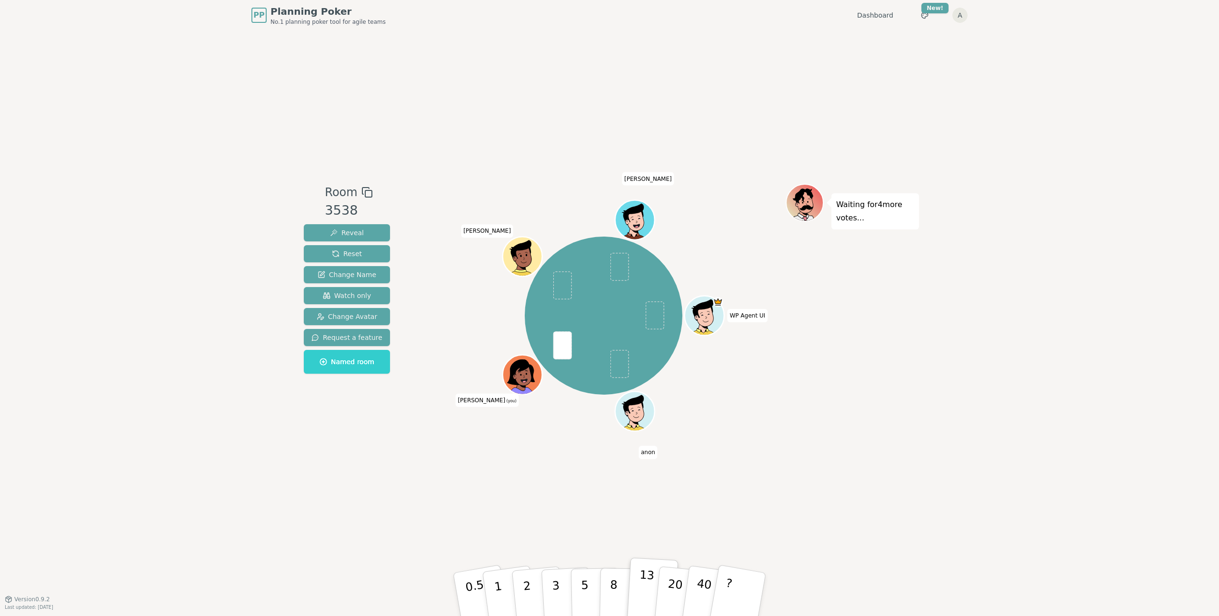
click at [640, 583] on p "13" at bounding box center [646, 594] width 18 height 52
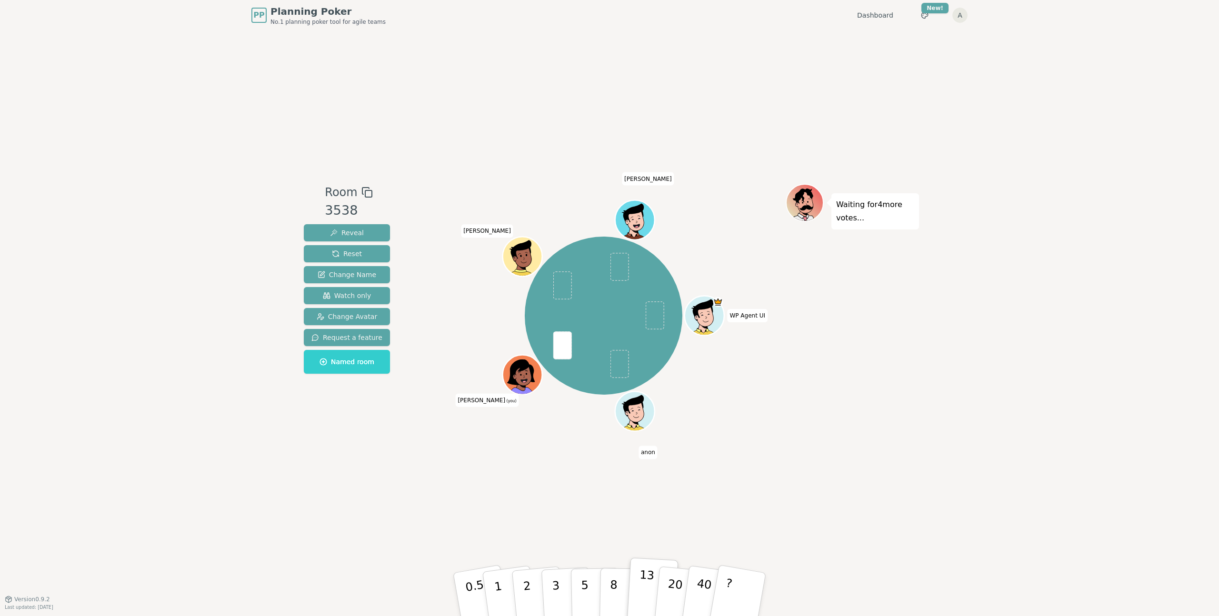
click at [640, 583] on p "13" at bounding box center [646, 594] width 18 height 52
click at [644, 585] on p "13" at bounding box center [646, 594] width 18 height 52
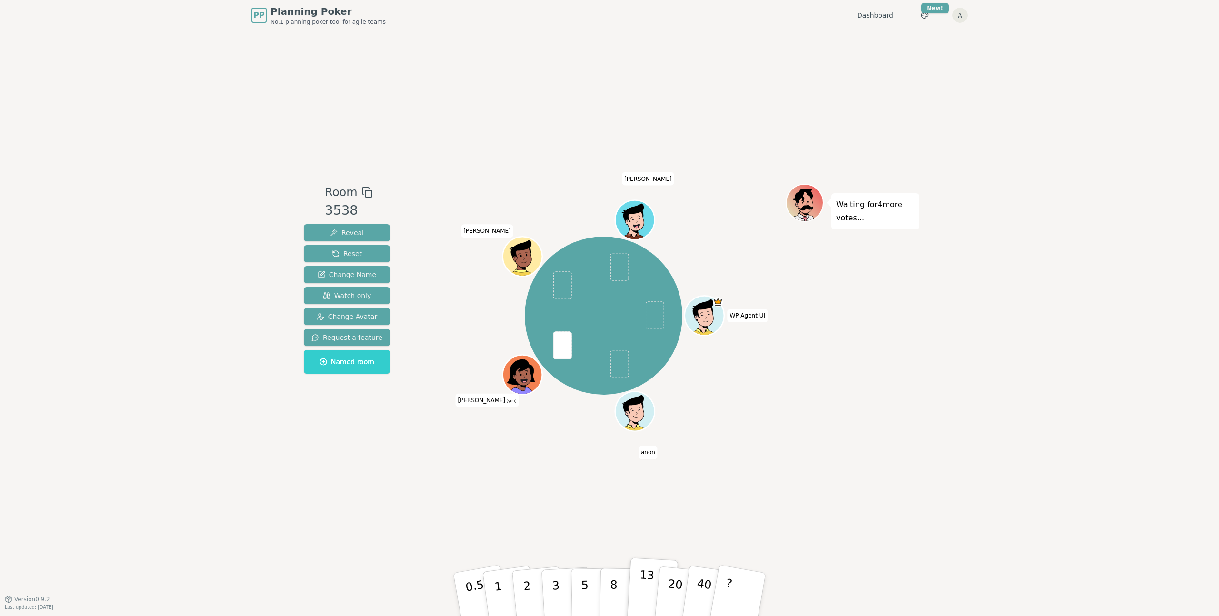
click at [644, 585] on p "13" at bounding box center [646, 594] width 18 height 52
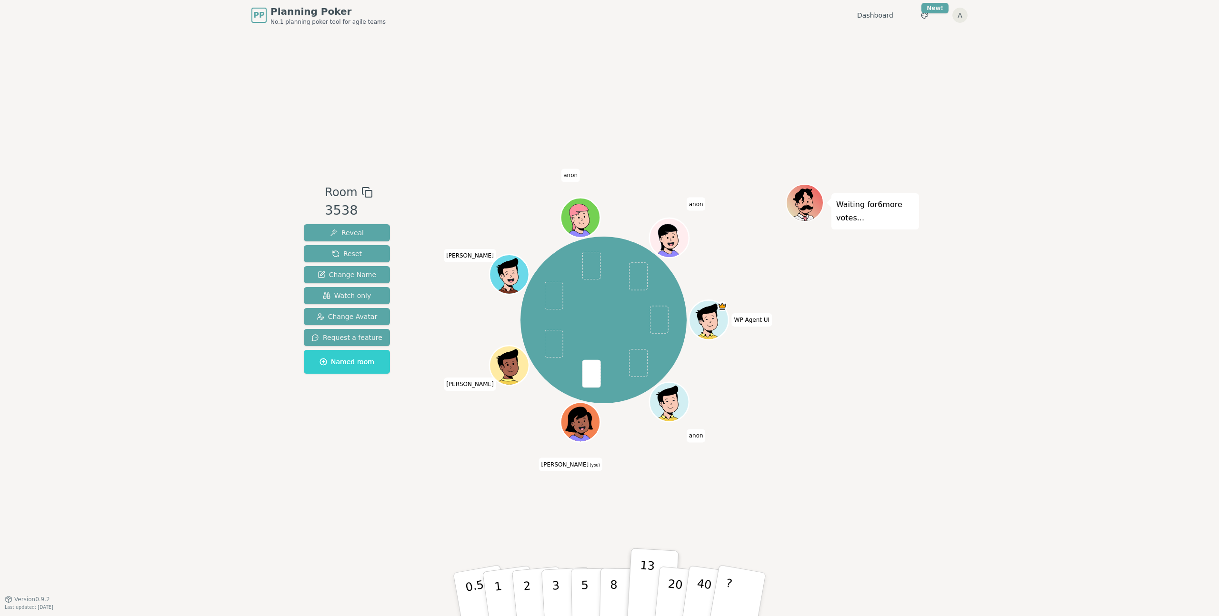
click at [383, 445] on div "Room 3538 Reveal Reset Change Name Watch only Change Avatar Request a feature N…" at bounding box center [347, 315] width 94 height 262
click at [574, 426] on icon at bounding box center [582, 428] width 19 height 7
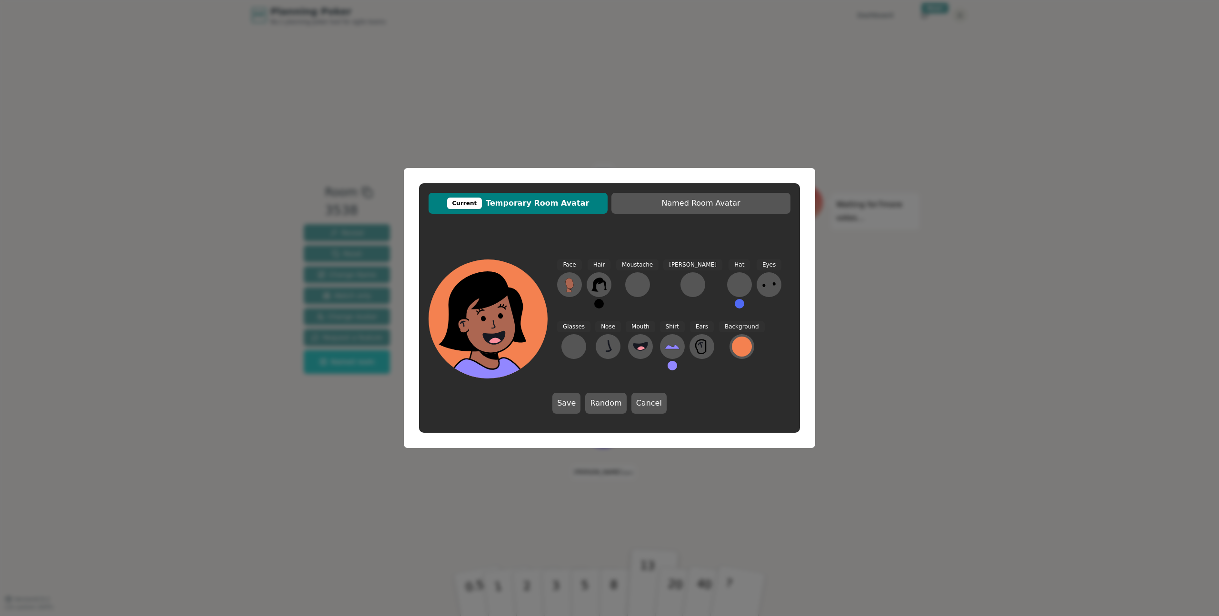
click at [676, 126] on div "Current Temporary Room Avatar Named Room Avatar Face Hair Moustache Beard Hat E…" at bounding box center [609, 308] width 1219 height 616
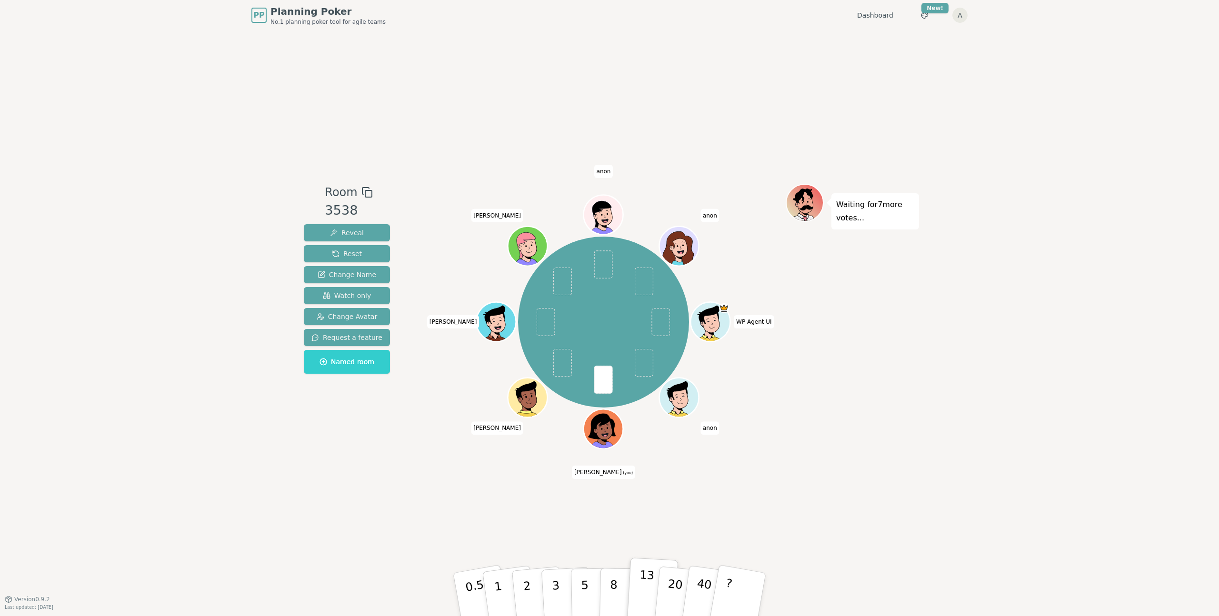
click at [643, 584] on p "13" at bounding box center [646, 594] width 18 height 52
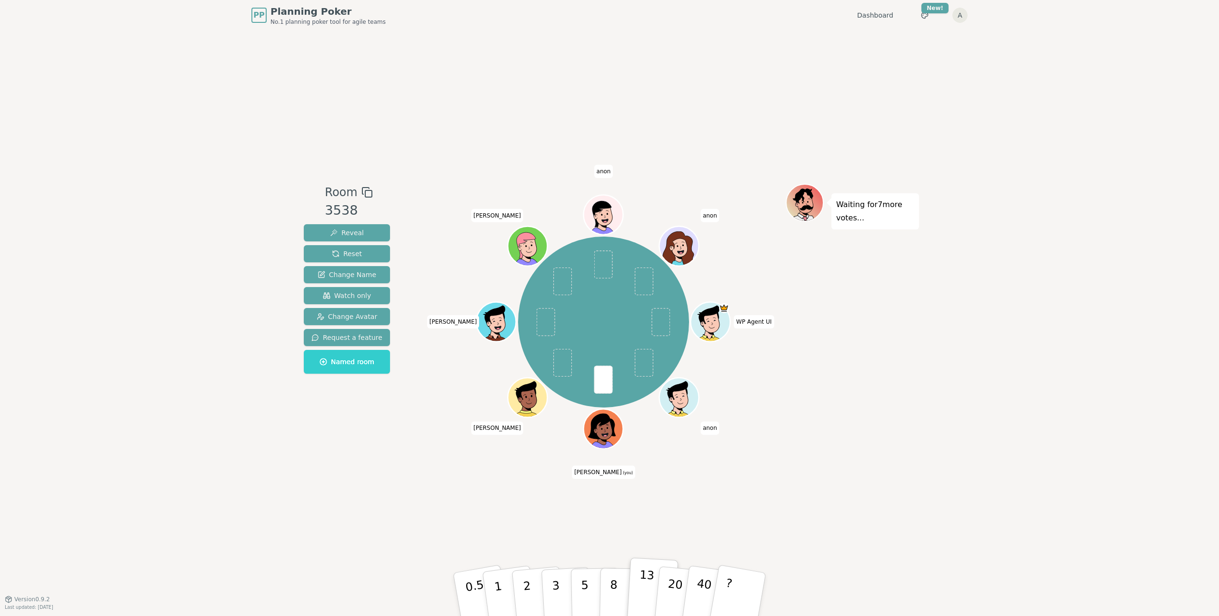
click at [643, 584] on p "13" at bounding box center [646, 594] width 18 height 52
drag, startPoint x: 644, startPoint y: 584, endPoint x: 590, endPoint y: 378, distance: 212.4
click at [590, 378] on div "Room 3538 Reveal Reset Change Name Watch only Change Avatar Request a feature N…" at bounding box center [609, 315] width 619 height 262
click at [600, 385] on span at bounding box center [603, 380] width 19 height 28
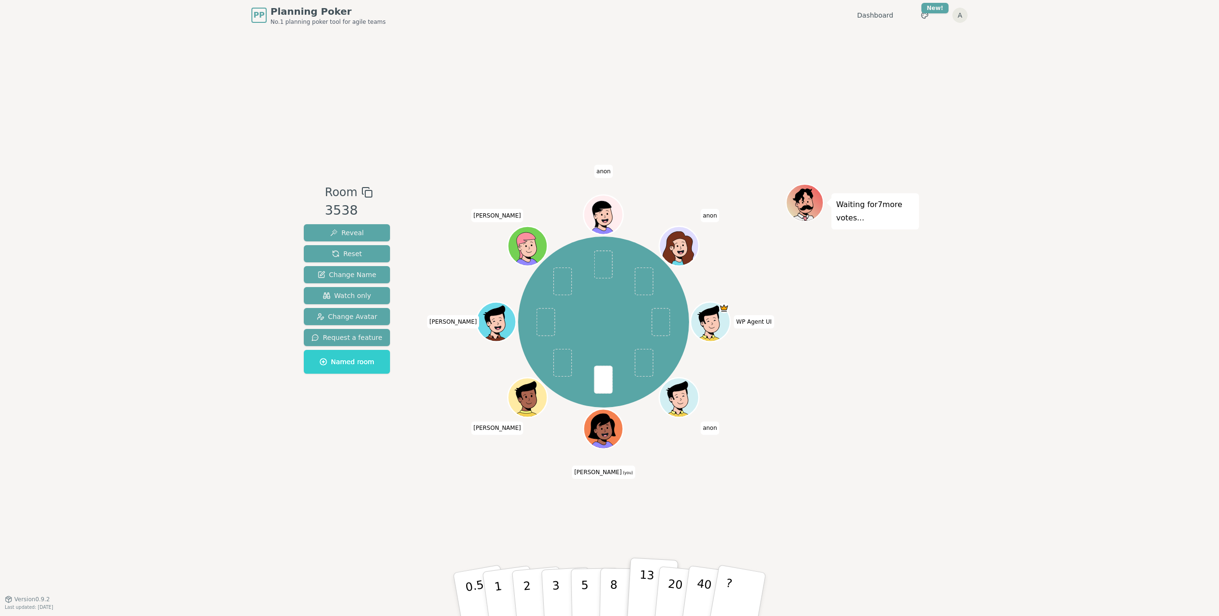
click at [643, 563] on button "13" at bounding box center [653, 595] width 52 height 74
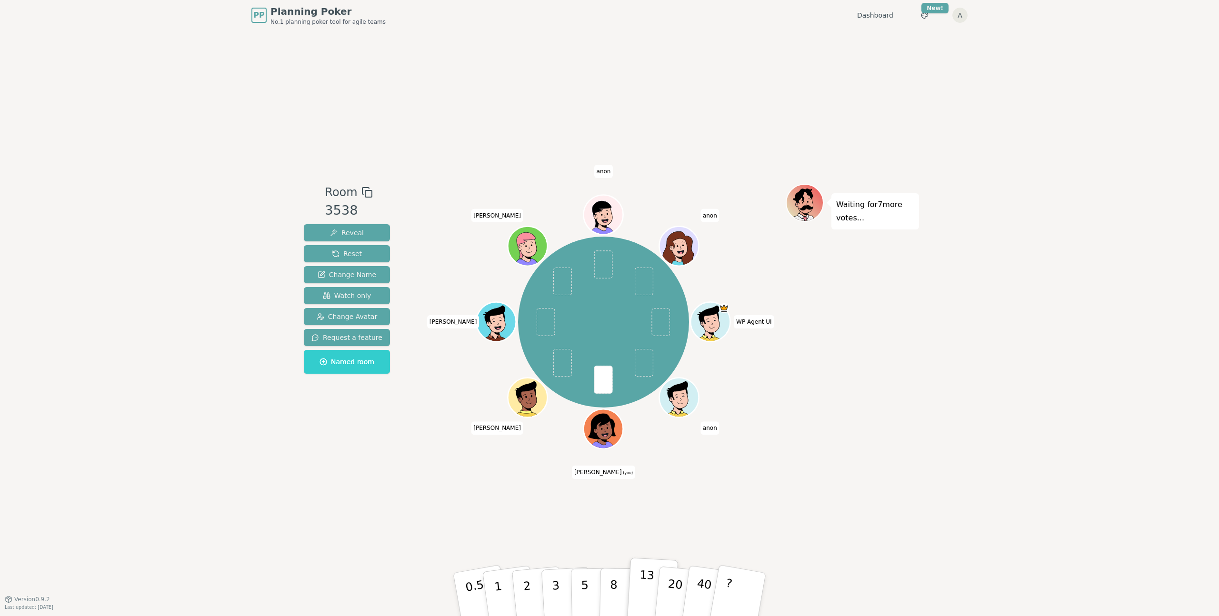
click at [643, 563] on button "13" at bounding box center [653, 595] width 52 height 74
click at [958, 14] on html "PP Planning Poker No.1 planning poker tool for agile teams Dashboard Toggle the…" at bounding box center [609, 308] width 1219 height 616
click at [908, 29] on link "Profile" at bounding box center [915, 34] width 102 height 15
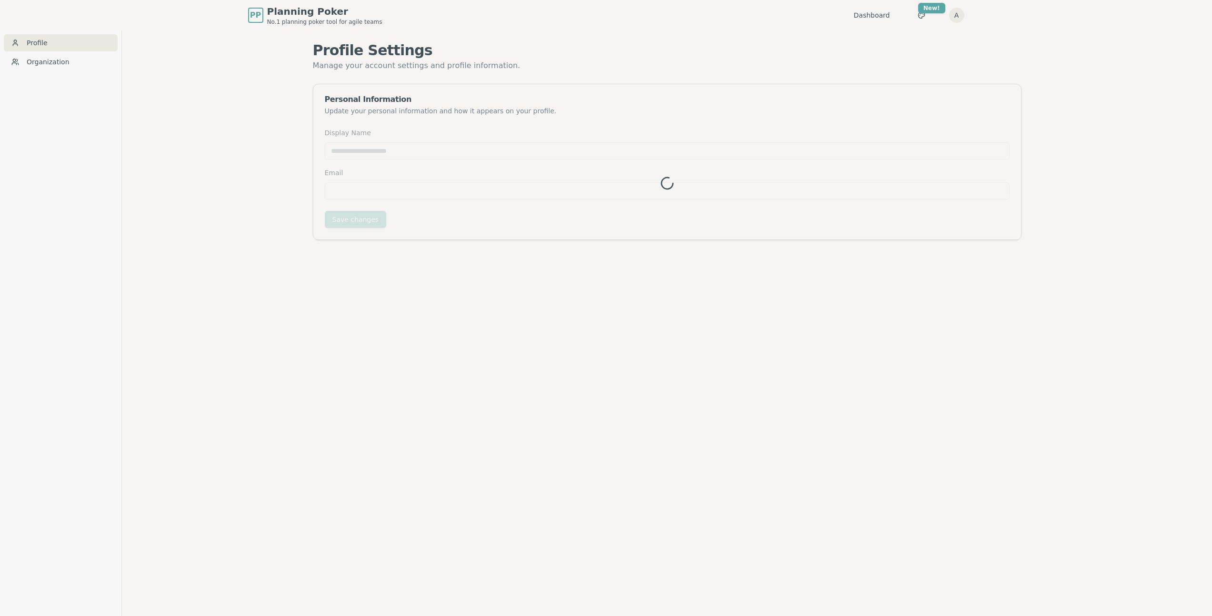
type input "*******"
type input "**********"
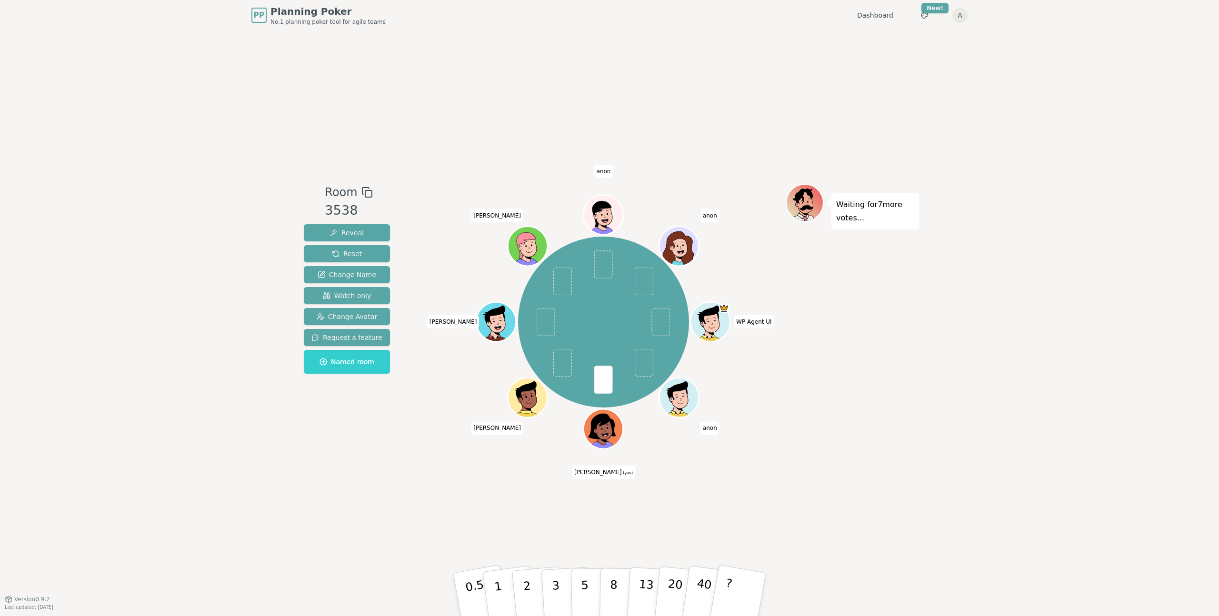
click at [606, 433] on icon at bounding box center [605, 435] width 19 height 7
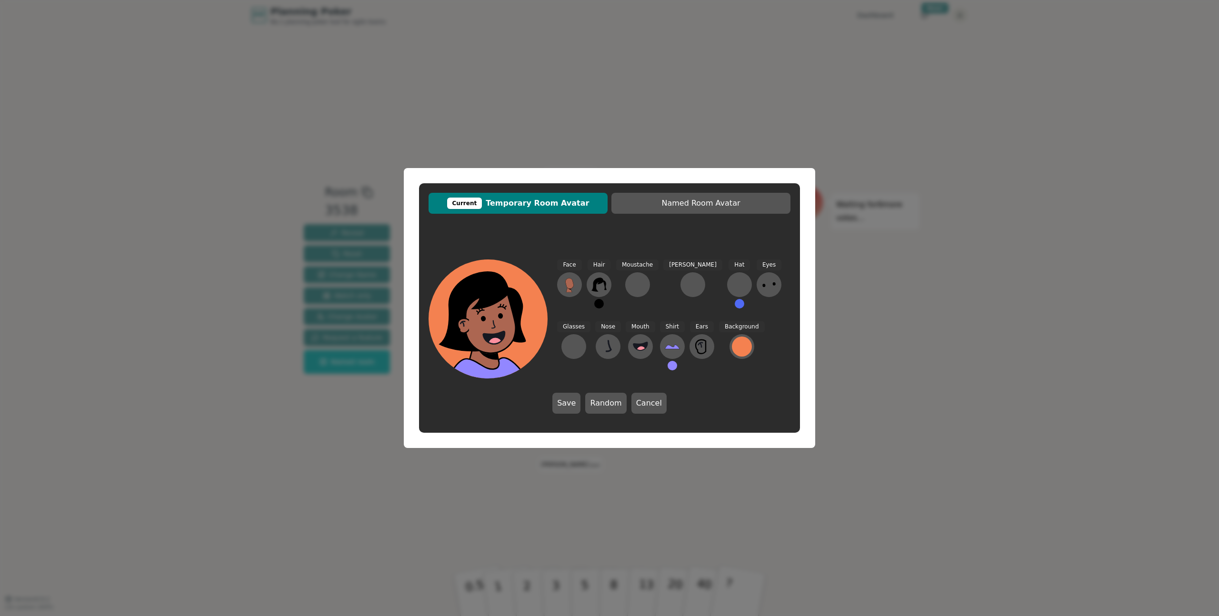
click at [535, 121] on div "Current Temporary Room Avatar Named Room Avatar Face Hair Moustache Beard Hat E…" at bounding box center [609, 308] width 1219 height 616
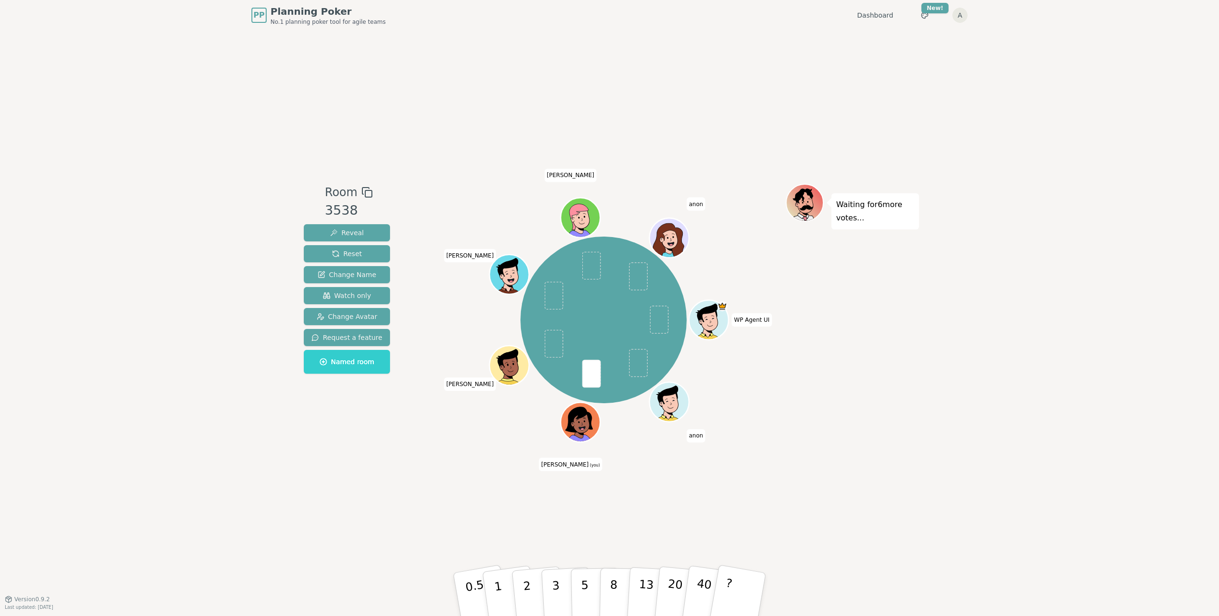
click at [587, 419] on icon at bounding box center [581, 419] width 30 height 4
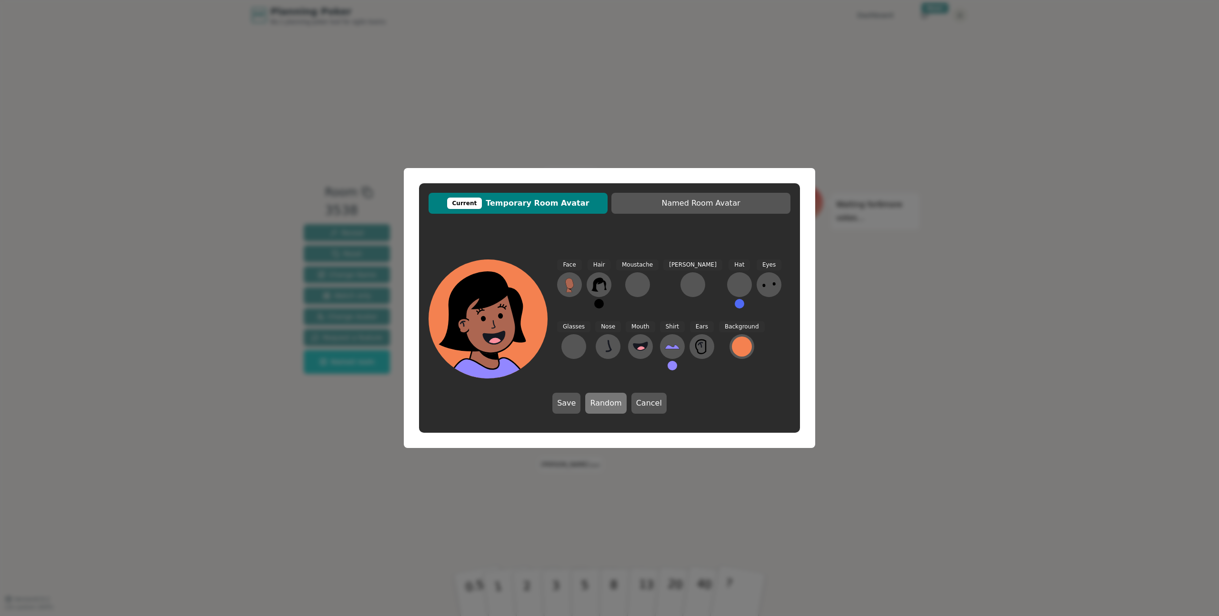
click at [604, 405] on button "Random" at bounding box center [605, 403] width 41 height 21
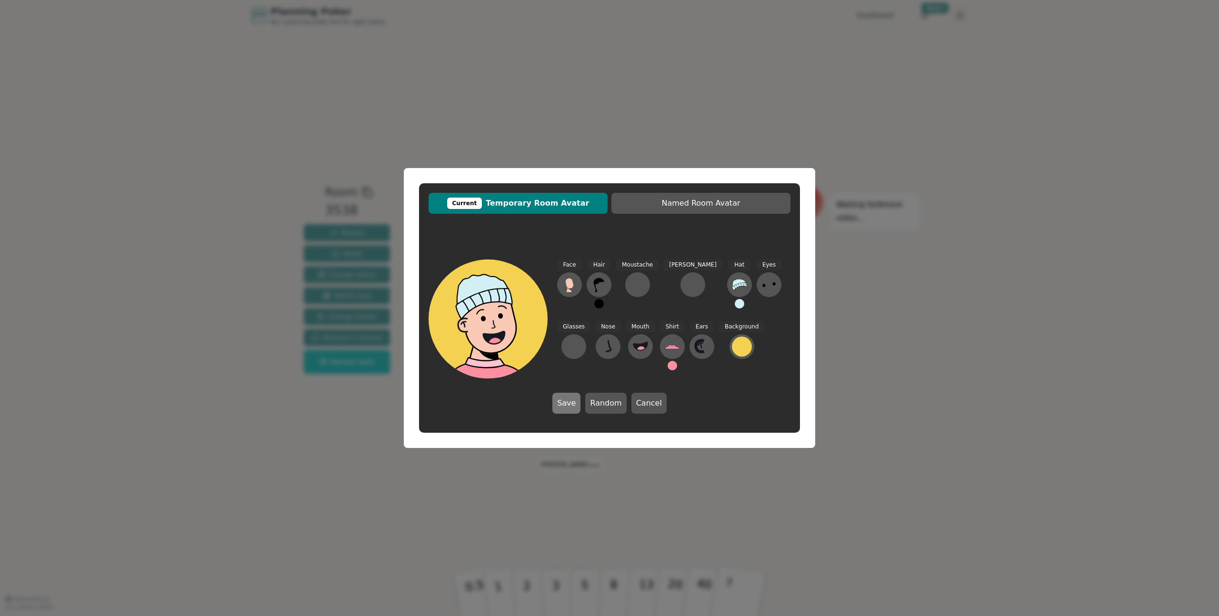
click at [572, 407] on button "Save" at bounding box center [567, 403] width 28 height 21
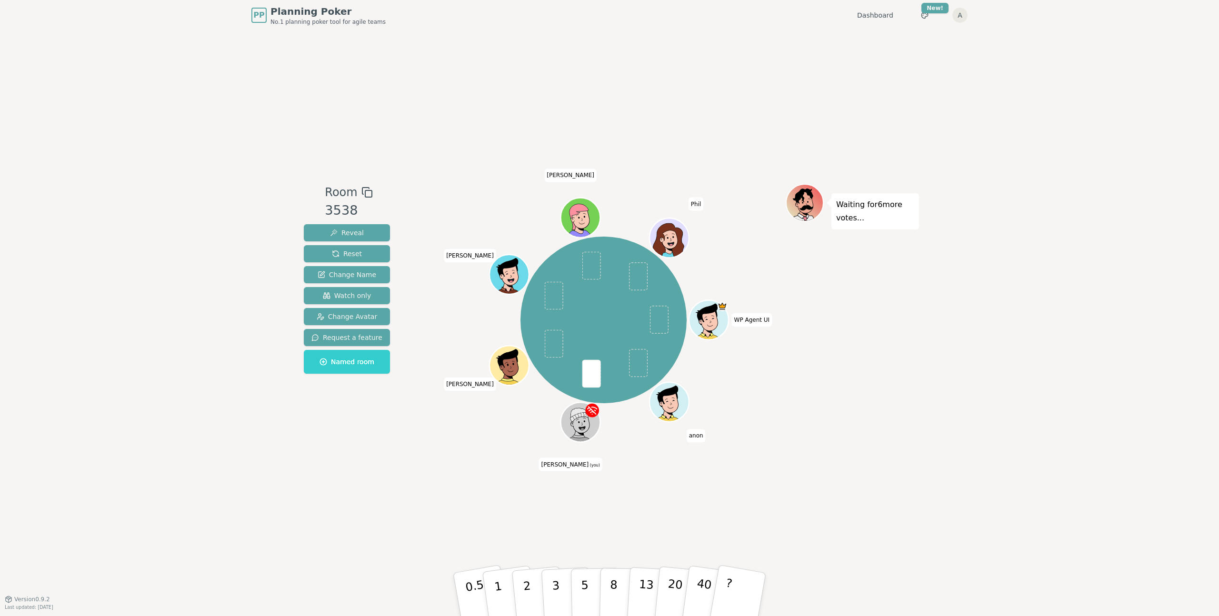
click at [695, 475] on div "Room 3538 Reveal Reset Change Name Watch only Change Avatar Request a feature N…" at bounding box center [609, 314] width 619 height 569
click at [581, 418] on icon at bounding box center [579, 416] width 19 height 30
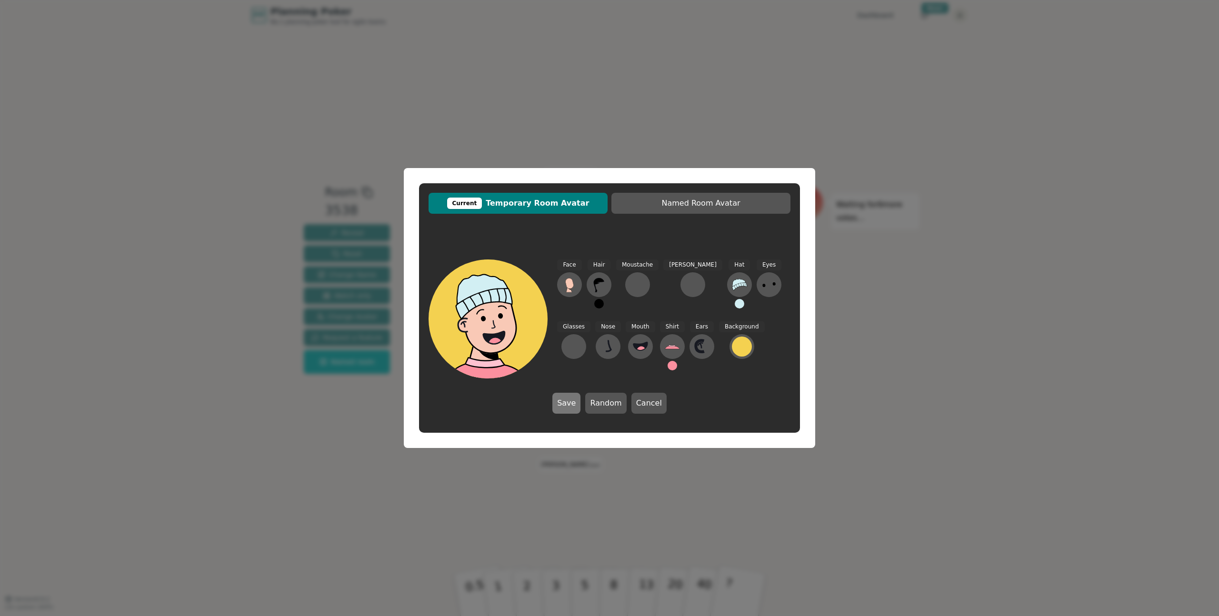
click at [568, 405] on button "Save" at bounding box center [567, 403] width 28 height 21
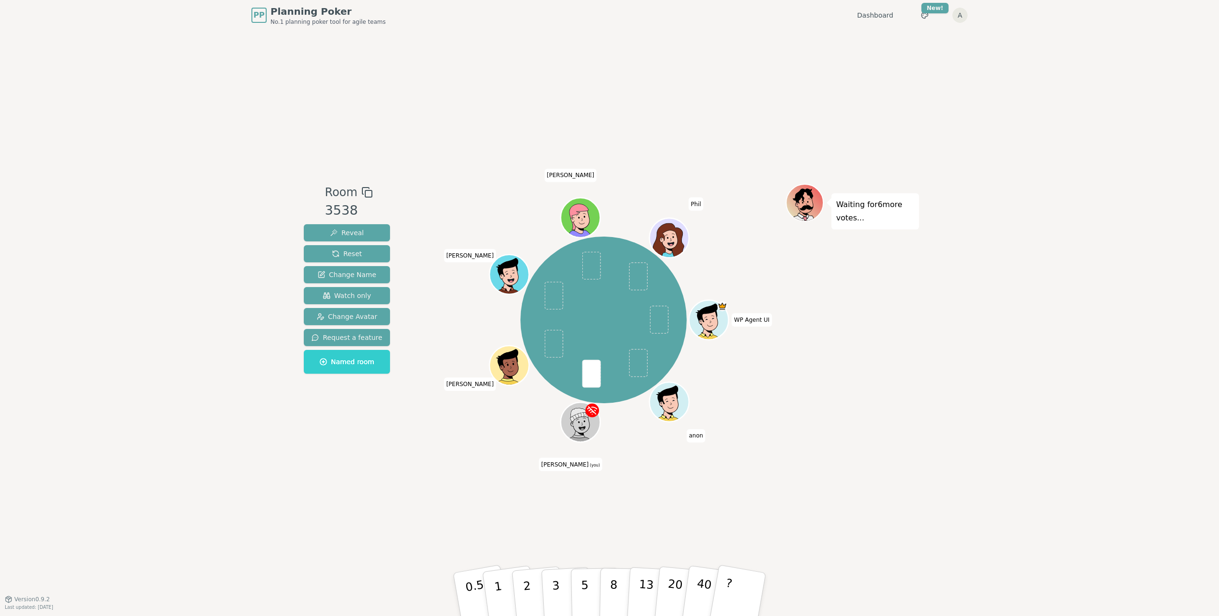
drag, startPoint x: 604, startPoint y: 441, endPoint x: 595, endPoint y: 431, distance: 13.1
click at [604, 441] on div "WP Agent UI anon Anthony (you) Scott Dave Aidan Phil" at bounding box center [604, 315] width 364 height 262
click at [587, 418] on icon at bounding box center [579, 416] width 19 height 30
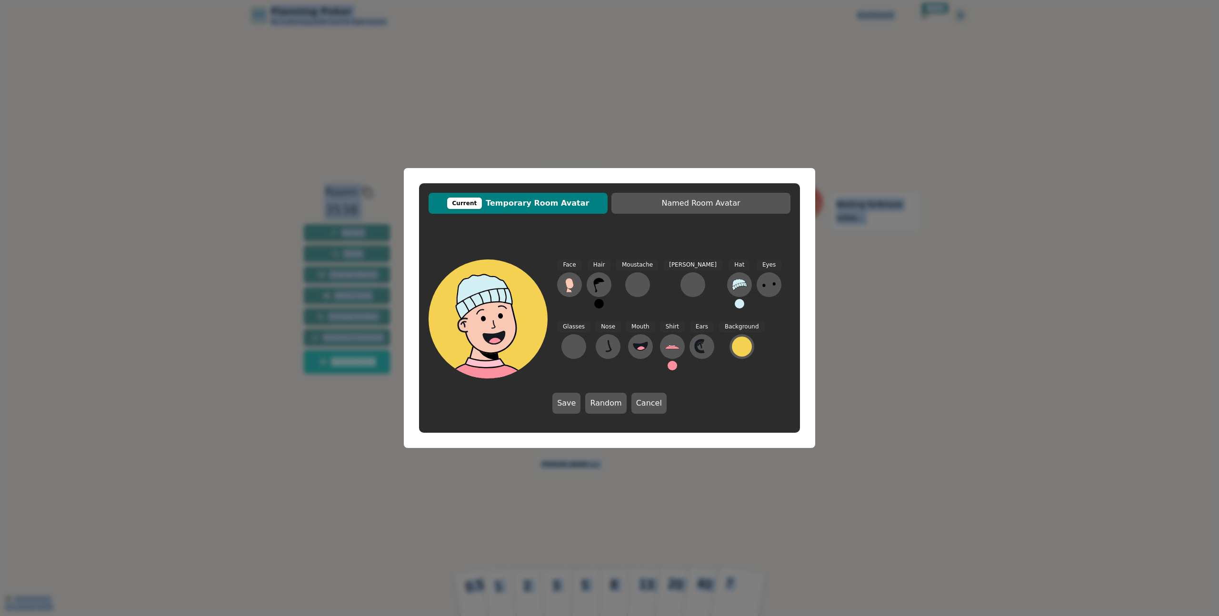
click at [587, 418] on div "Face Hair Moustache Beard Hat Eyes Glasses Nose Mouth Shirt Ears Background Sav…" at bounding box center [609, 336] width 381 height 173
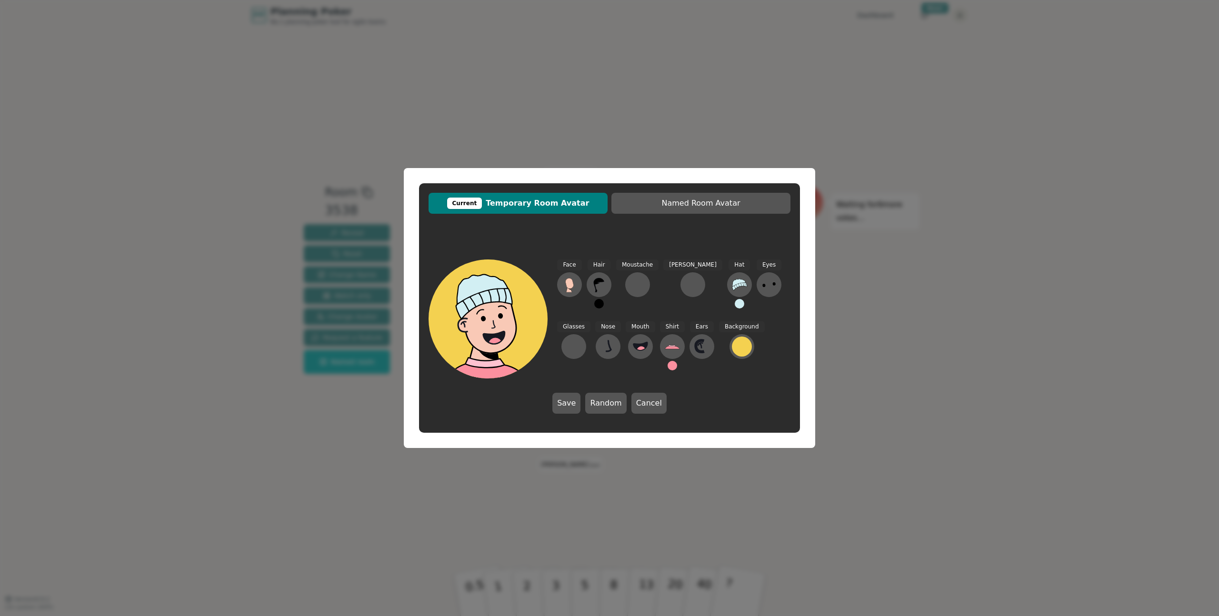
click at [727, 114] on div "Current Temporary Room Avatar Named Room Avatar Face Hair Moustache Beard Hat E…" at bounding box center [609, 308] width 1219 height 616
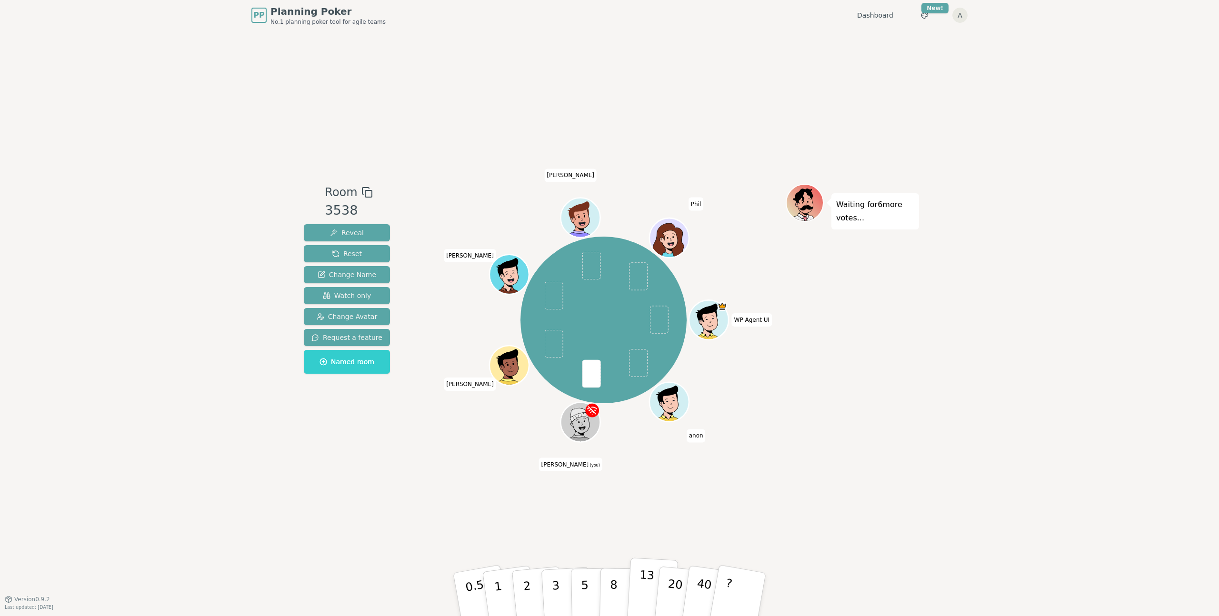
click at [649, 587] on p "13" at bounding box center [646, 594] width 18 height 52
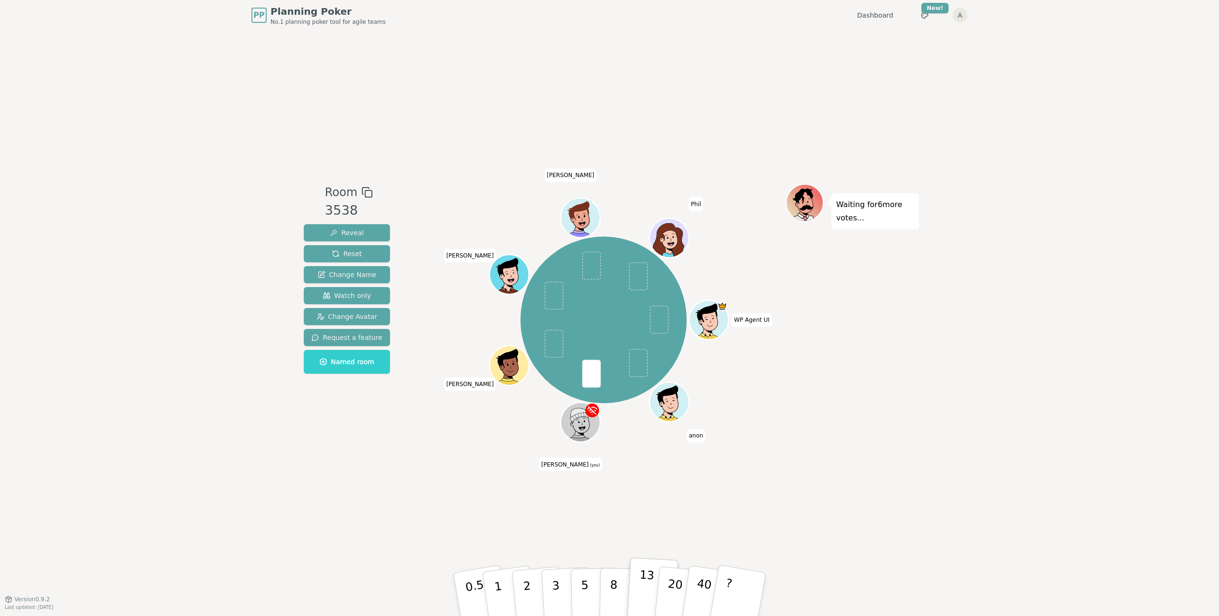
click at [649, 587] on p "13" at bounding box center [646, 594] width 18 height 52
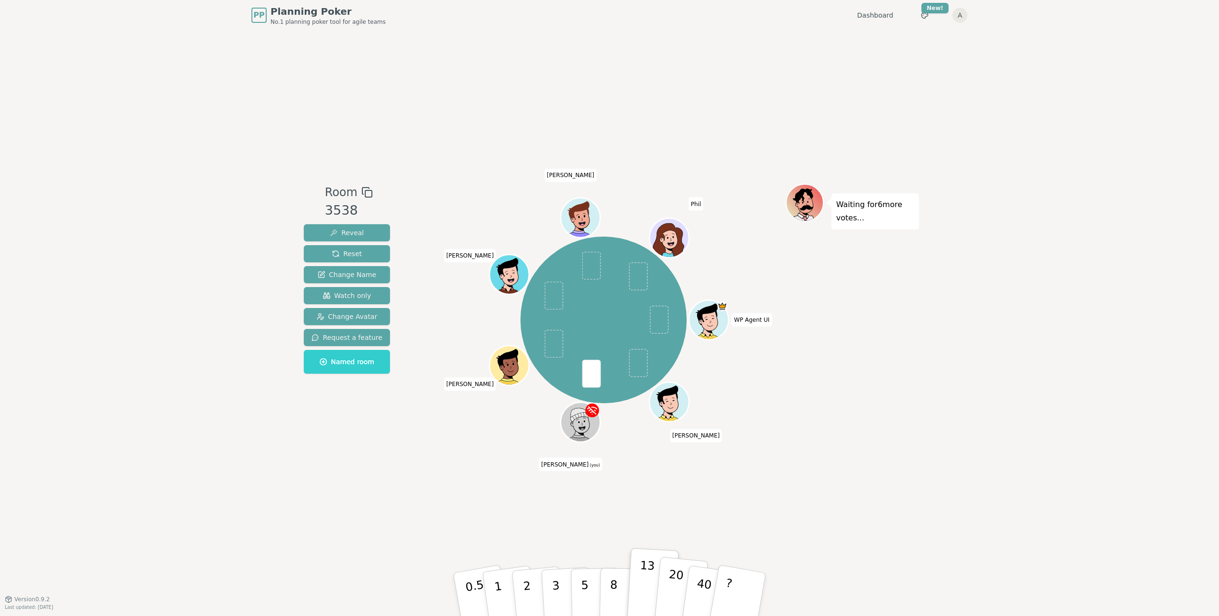
click at [675, 586] on p "20" at bounding box center [675, 594] width 20 height 52
click at [671, 578] on p "20" at bounding box center [675, 594] width 20 height 52
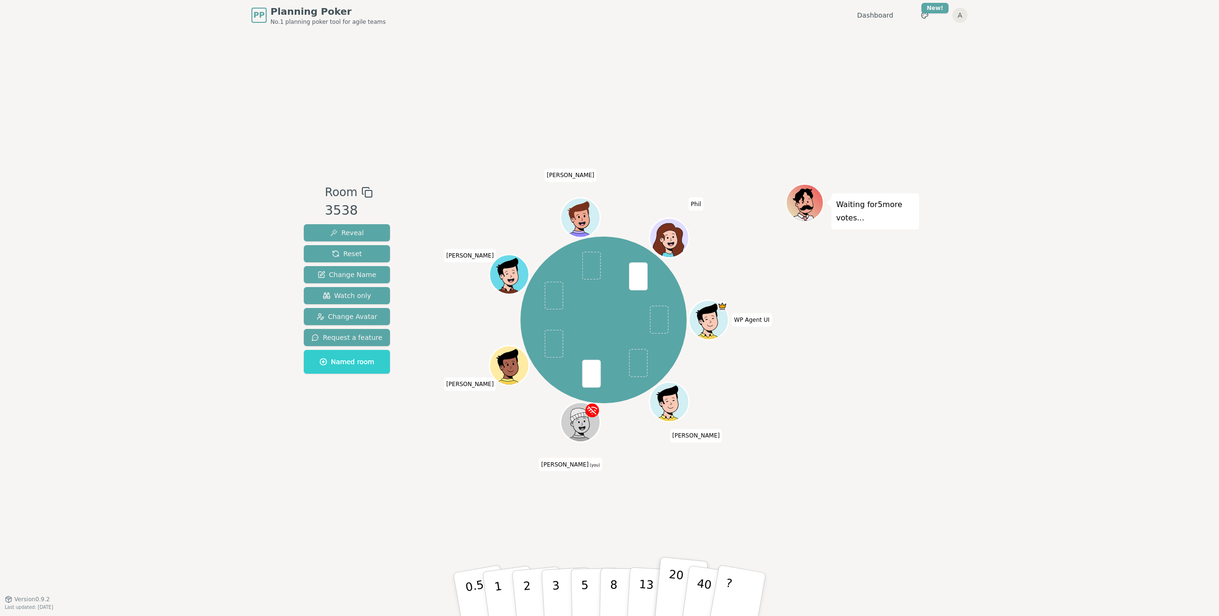
click at [671, 578] on p "20" at bounding box center [675, 594] width 20 height 52
click at [673, 580] on p "20" at bounding box center [675, 594] width 20 height 52
click at [674, 580] on p "20" at bounding box center [675, 594] width 20 height 52
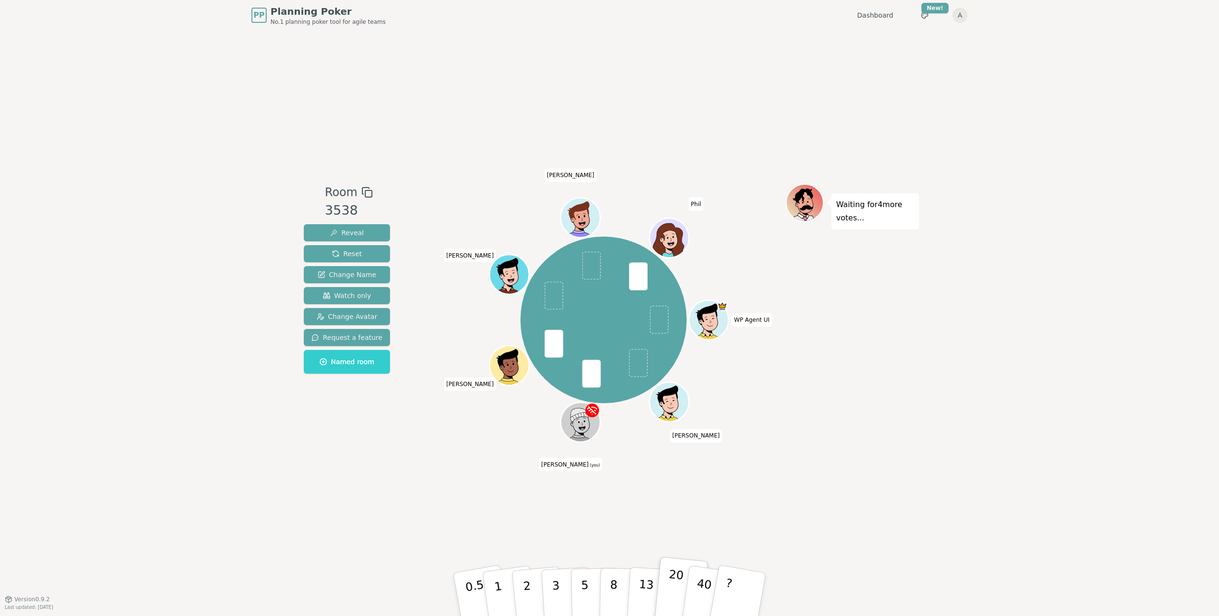
click at [673, 584] on p "20" at bounding box center [675, 594] width 20 height 52
click at [588, 420] on icon at bounding box center [579, 416] width 19 height 30
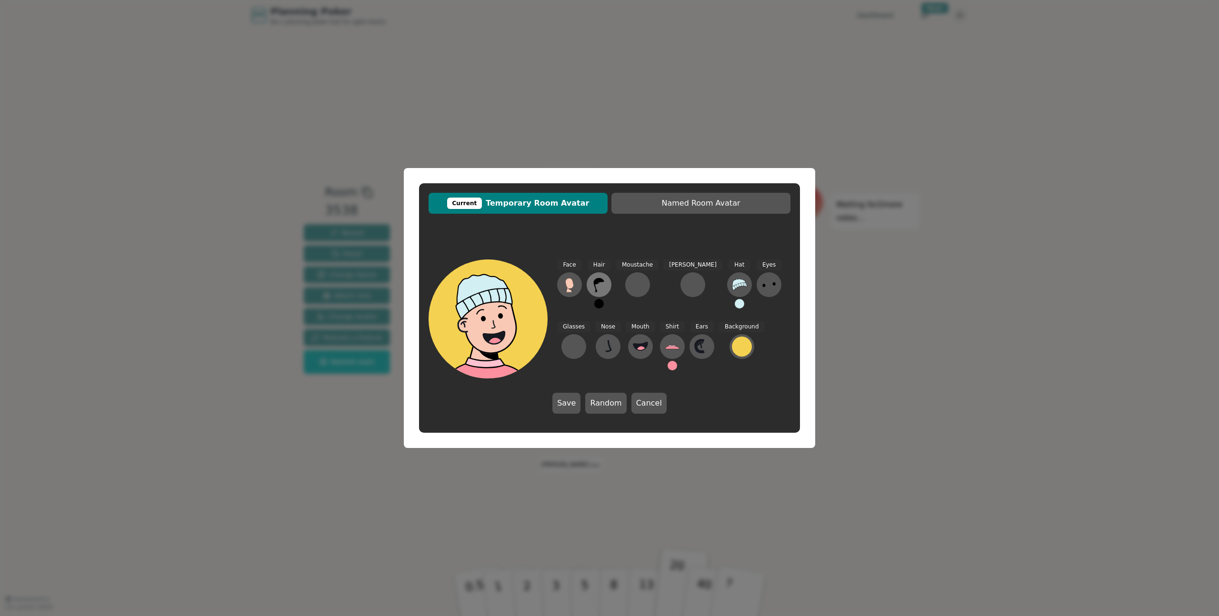
click at [605, 282] on icon at bounding box center [599, 284] width 15 height 15
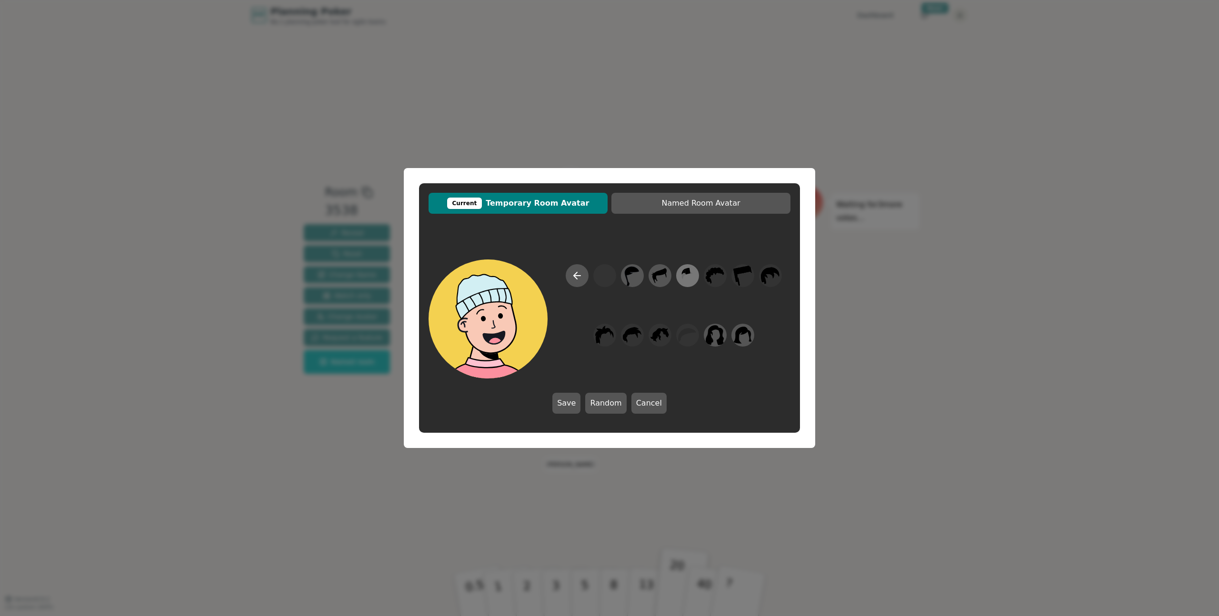
click at [687, 277] on icon at bounding box center [687, 275] width 19 height 21
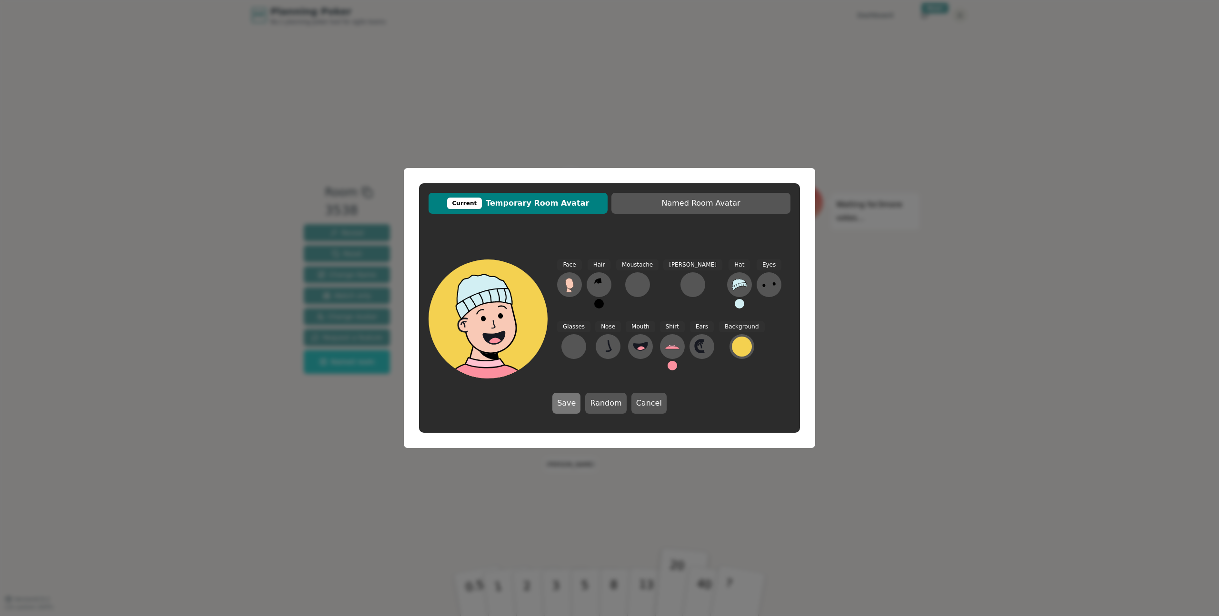
click at [574, 401] on button "Save" at bounding box center [567, 403] width 28 height 21
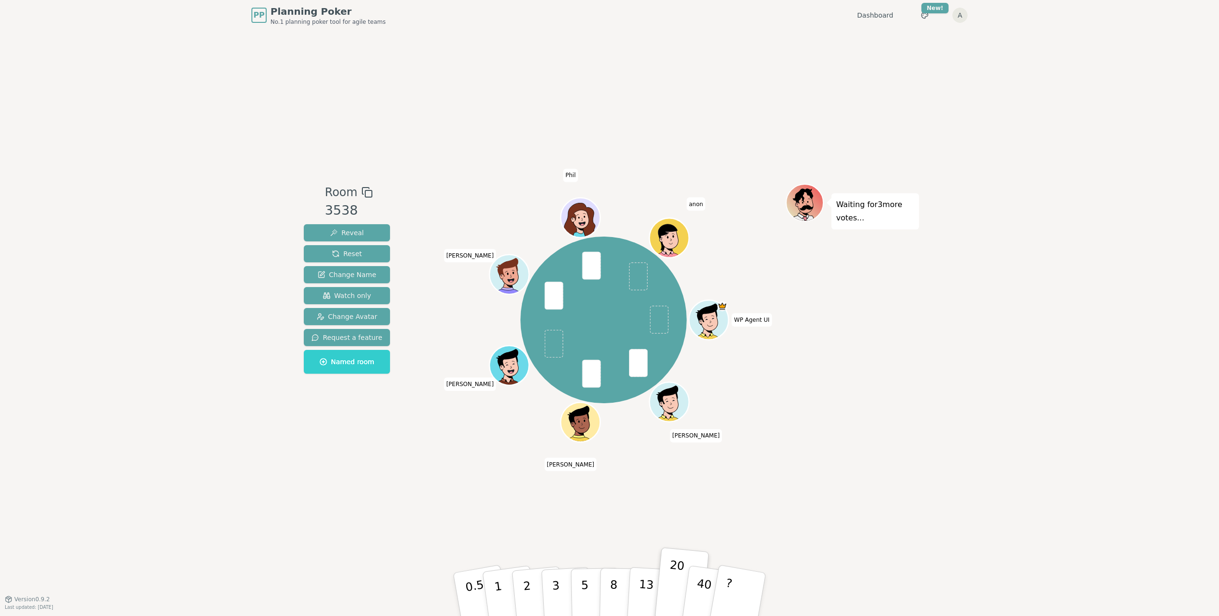
click at [679, 486] on div "Room 3538 Reveal Reset Change Name Watch only Change Avatar Request a feature N…" at bounding box center [609, 314] width 619 height 569
click at [648, 474] on div "Room 3538 Reveal Reset Change Name Watch only Change Avatar Request a feature N…" at bounding box center [609, 314] width 619 height 569
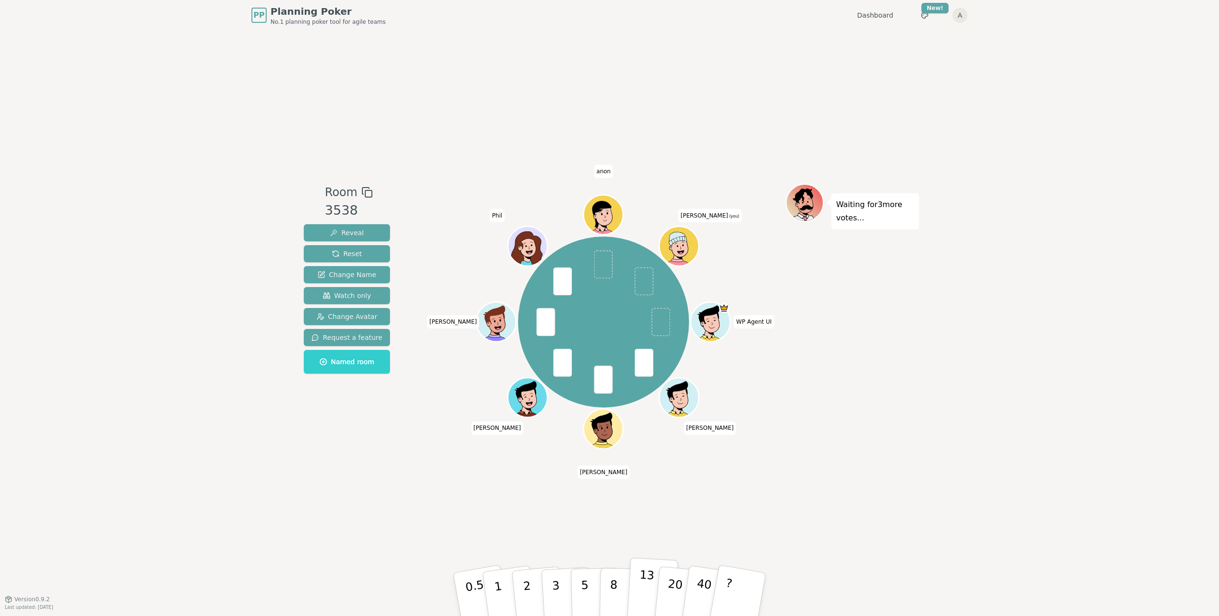
click at [645, 590] on p "13" at bounding box center [646, 594] width 18 height 52
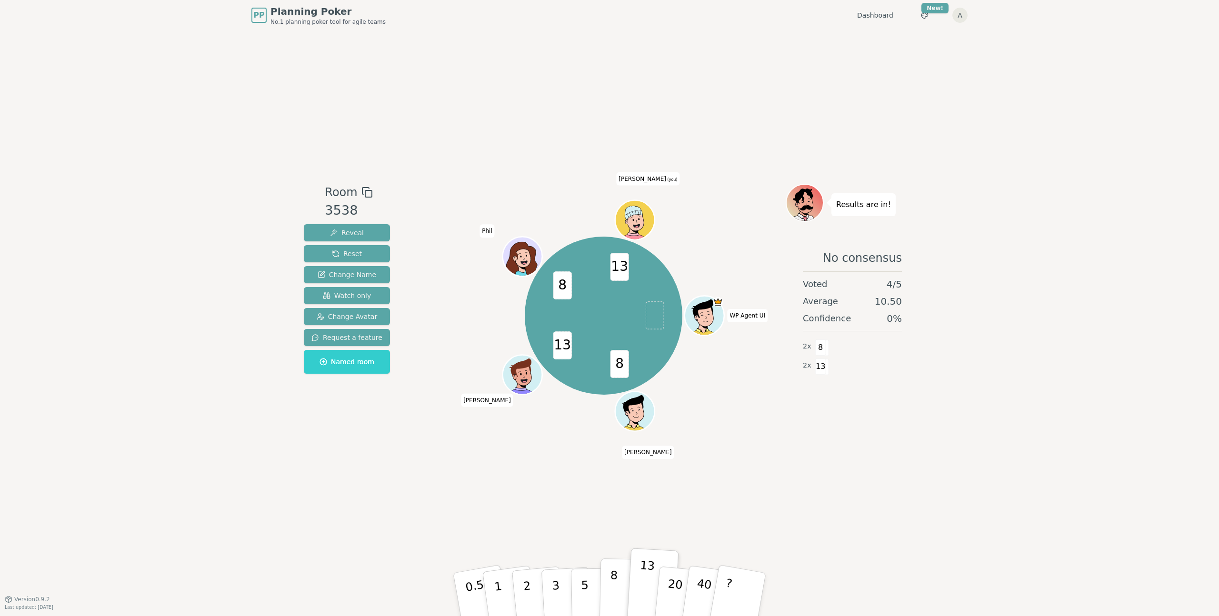
click at [618, 586] on button "8" at bounding box center [624, 595] width 49 height 72
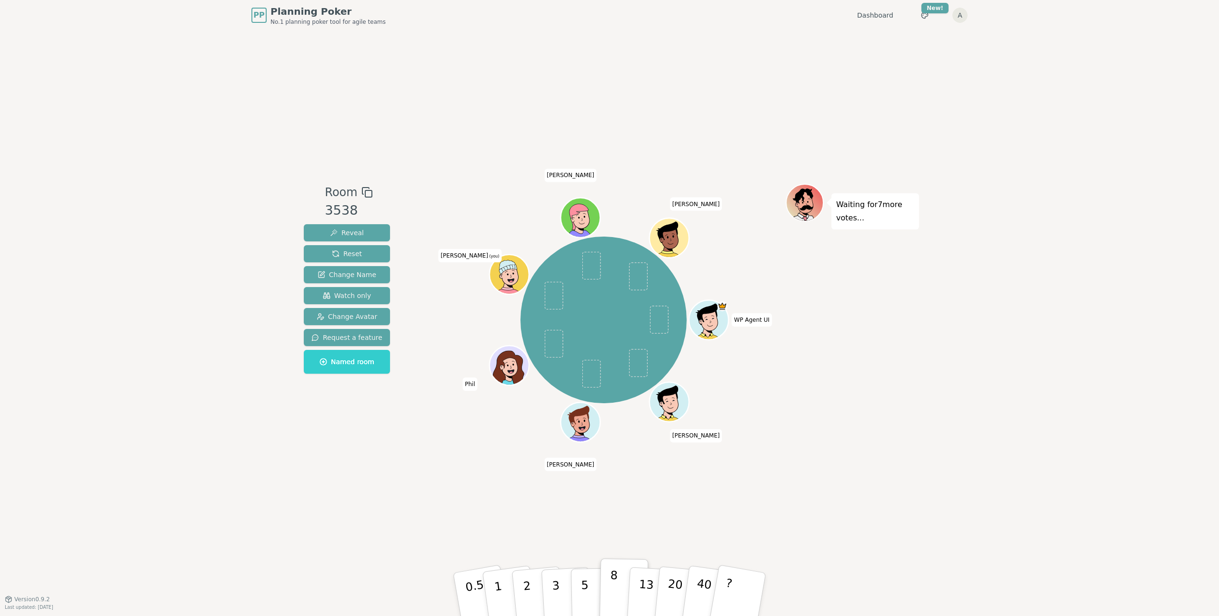
click at [620, 574] on button "8" at bounding box center [624, 595] width 49 height 72
click at [618, 576] on button "8" at bounding box center [624, 595] width 49 height 72
click at [618, 579] on button "8" at bounding box center [624, 595] width 49 height 72
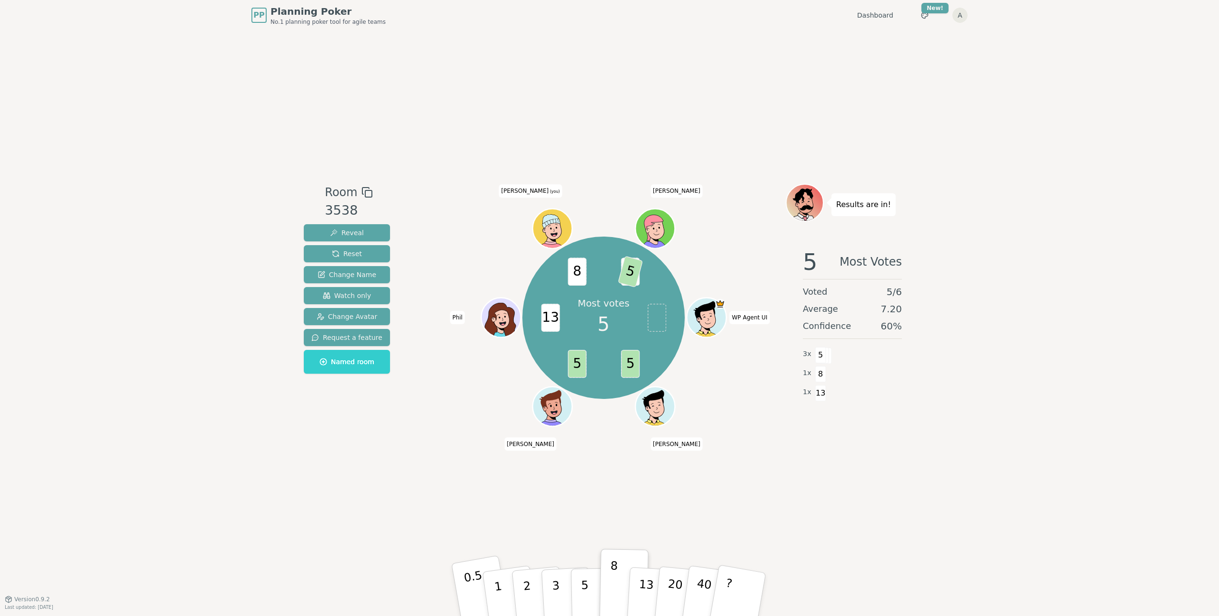
click at [472, 593] on p "0.5" at bounding box center [476, 596] width 27 height 54
click at [476, 553] on div "Room 3538 Reveal Reset Change Name Watch only Change Avatar Request a feature N…" at bounding box center [609, 314] width 619 height 569
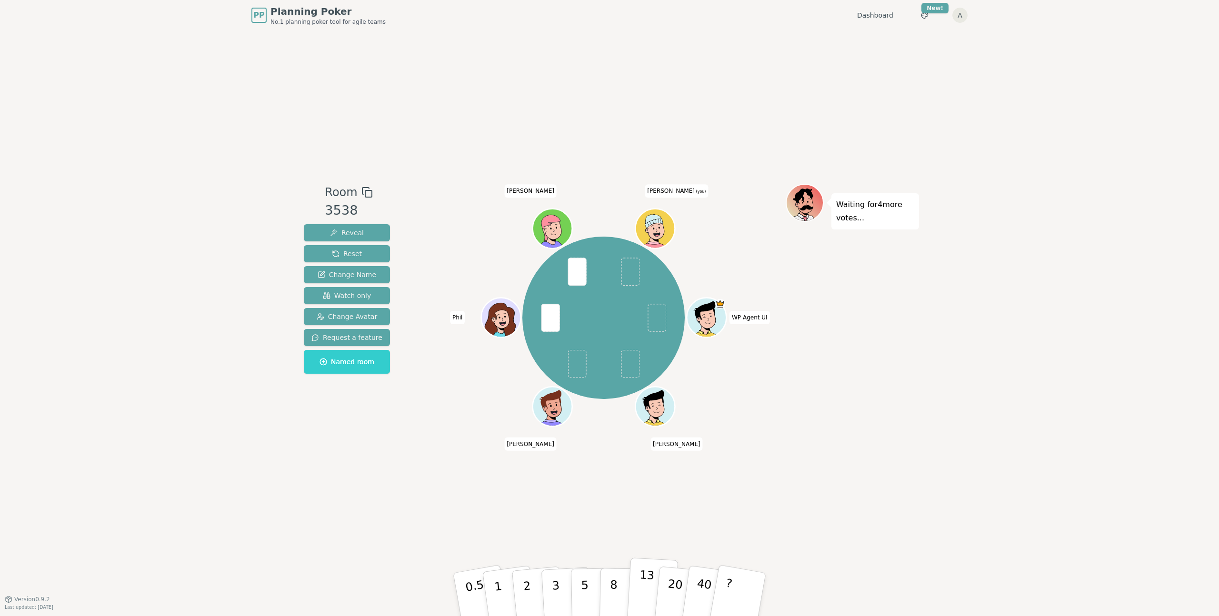
click at [643, 584] on p "13" at bounding box center [646, 594] width 18 height 52
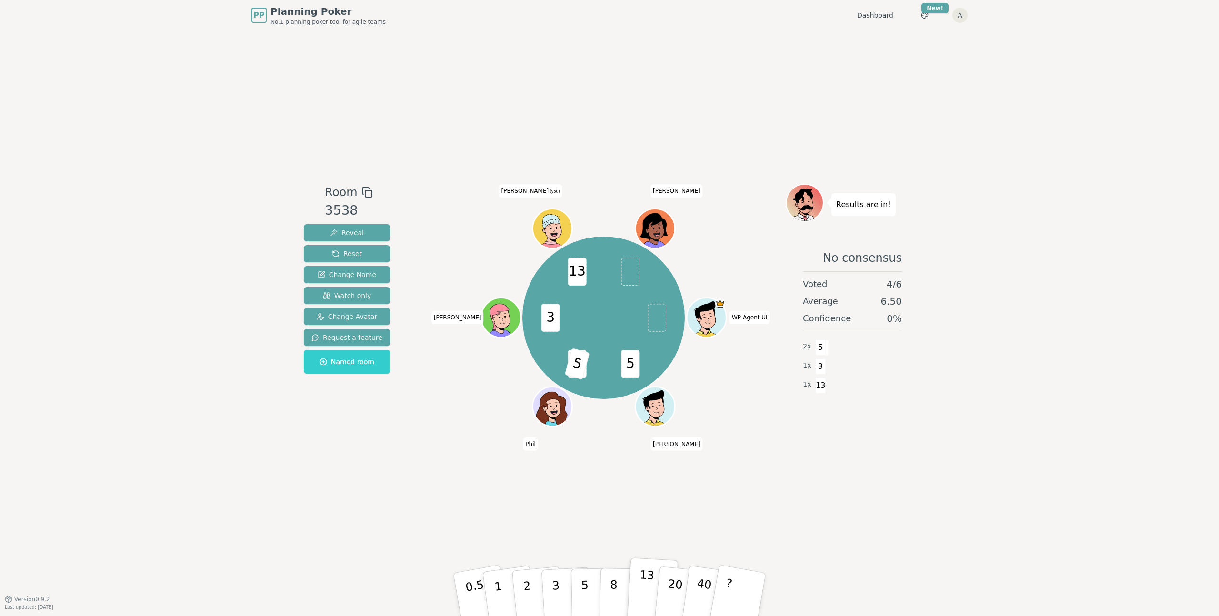
click at [648, 569] on p "13" at bounding box center [646, 594] width 18 height 52
click at [644, 571] on p "13" at bounding box center [646, 594] width 18 height 52
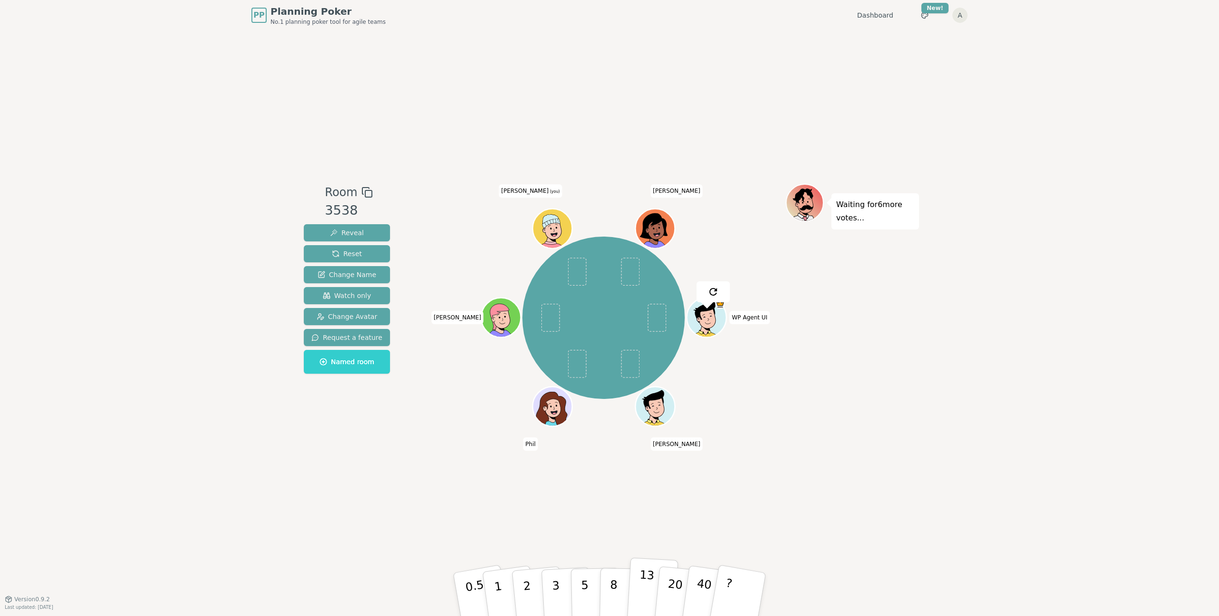
click at [645, 584] on p "13" at bounding box center [646, 594] width 18 height 52
click at [611, 589] on p "8" at bounding box center [614, 594] width 8 height 51
